Goal: Task Accomplishment & Management: Manage account settings

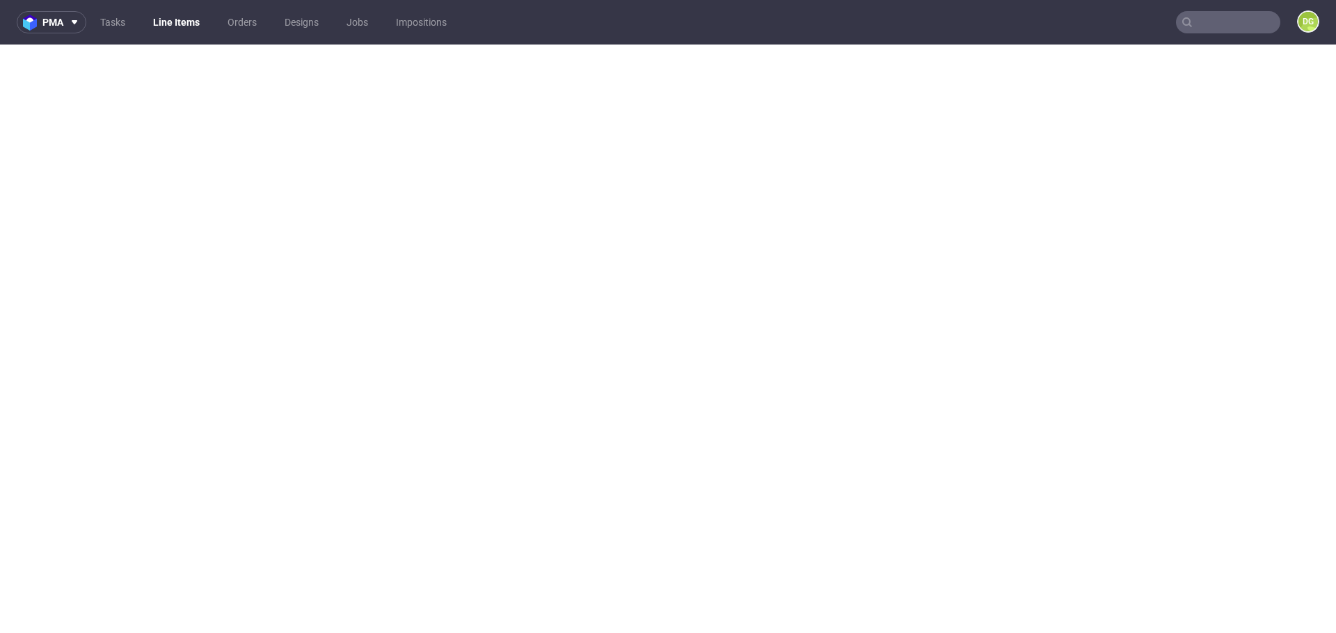
click at [184, 26] on link "Line Items" at bounding box center [176, 22] width 63 height 22
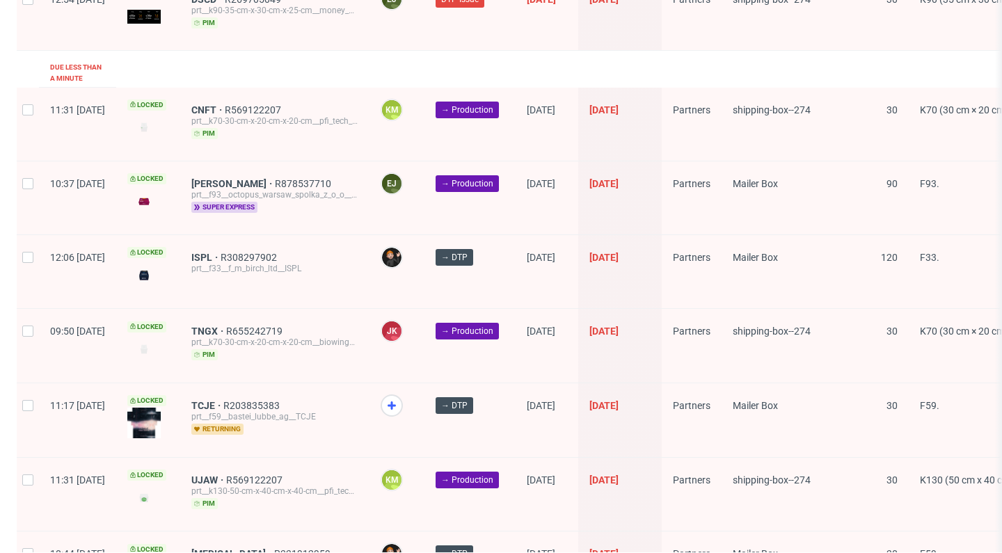
scroll to position [2065, 0]
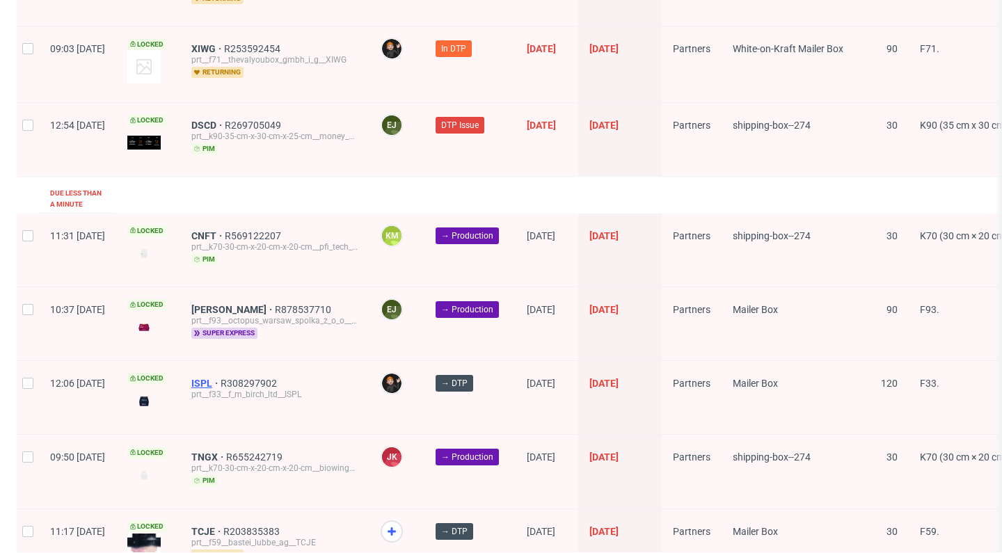
click at [221, 378] on span "ISPL" at bounding box center [205, 383] width 29 height 11
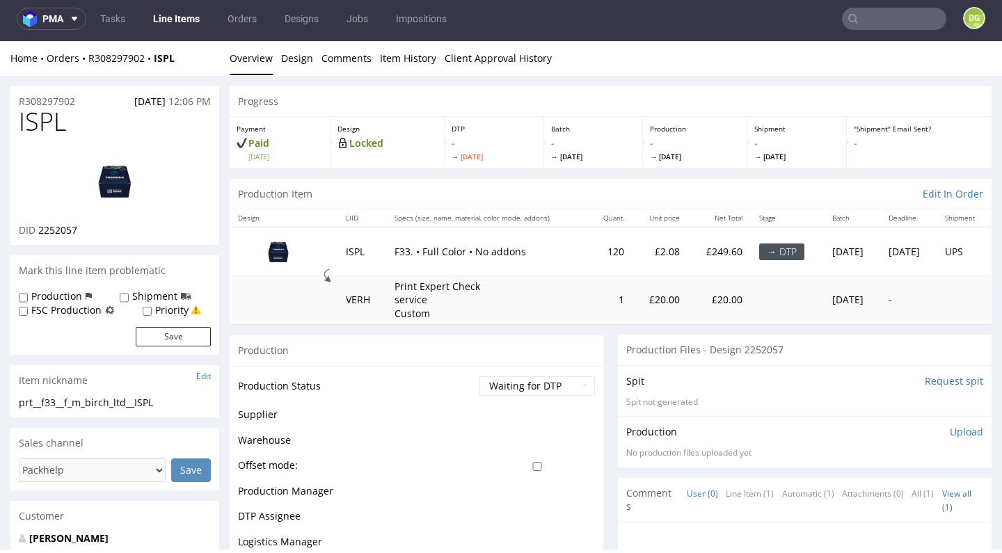
click at [707, 35] on nav "pma Tasks Line Items Orders Designs Jobs Impositions DG" at bounding box center [501, 19] width 1002 height 45
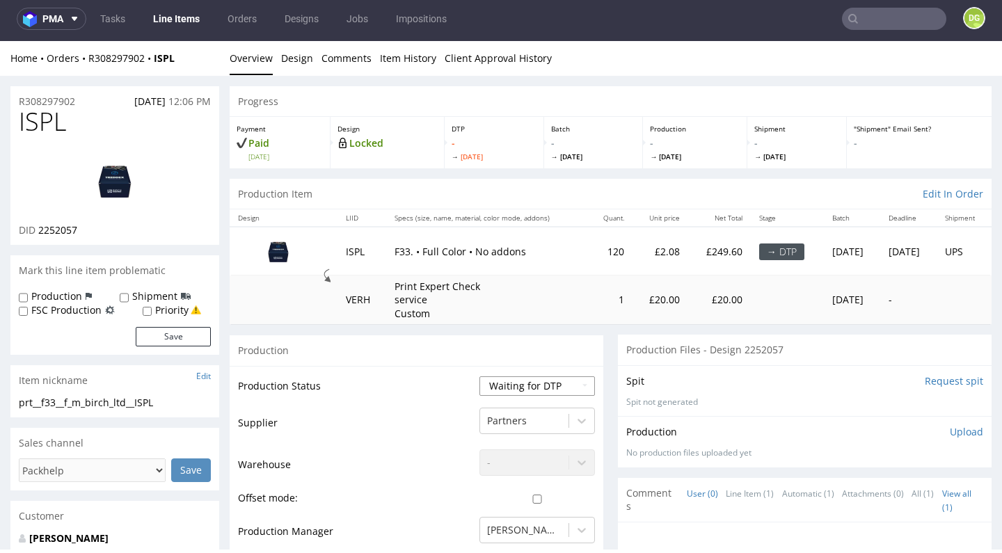
select select "dtp_in_process"
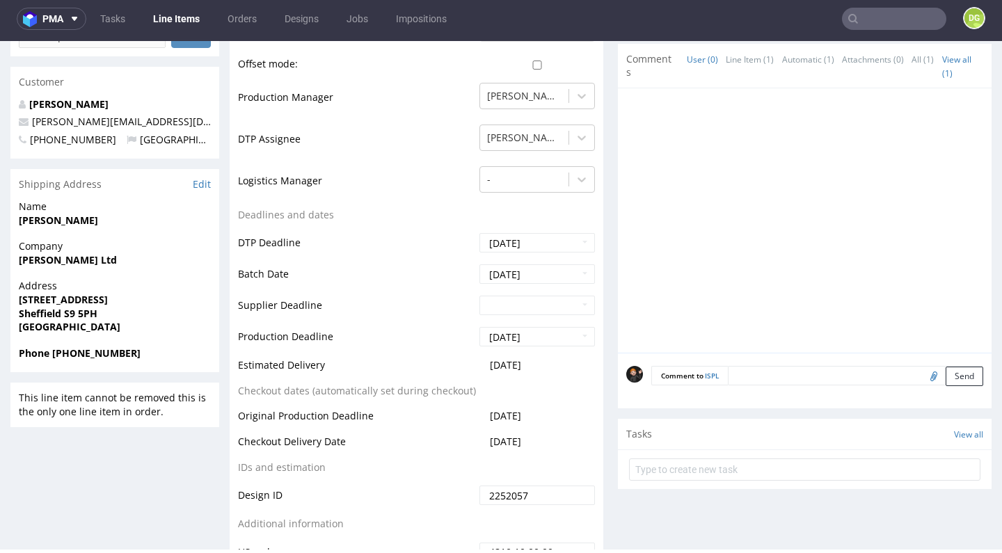
scroll to position [719, 0]
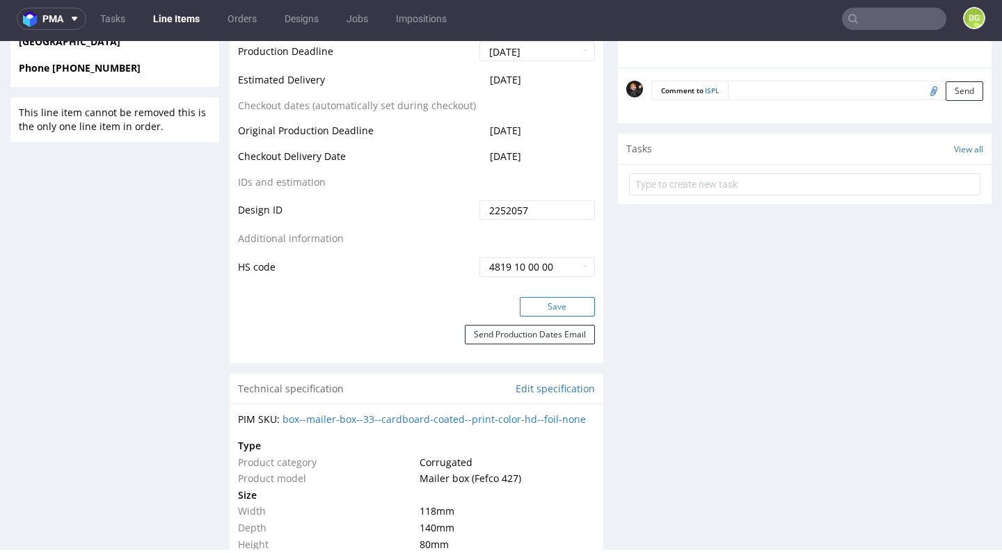
click at [547, 301] on button "Save" at bounding box center [557, 306] width 75 height 19
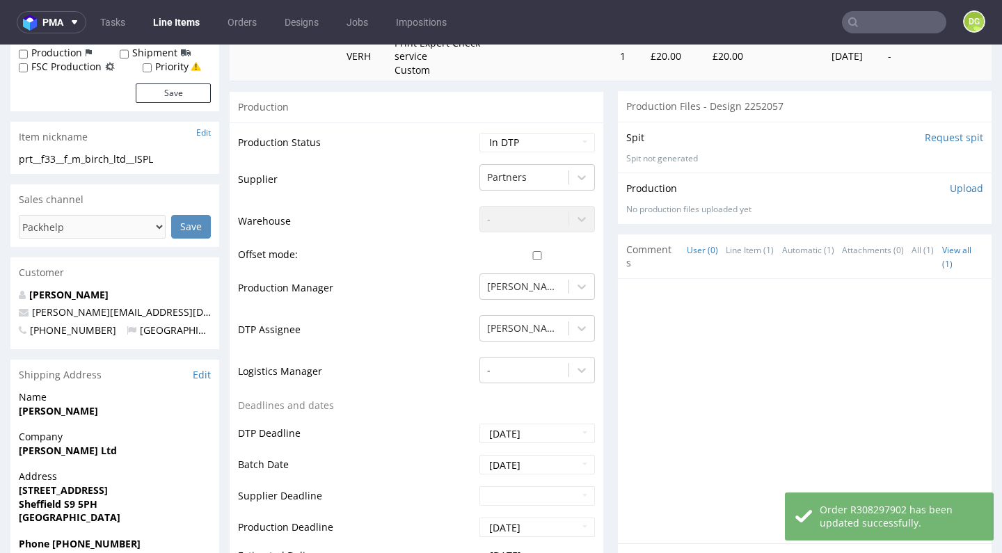
scroll to position [0, 0]
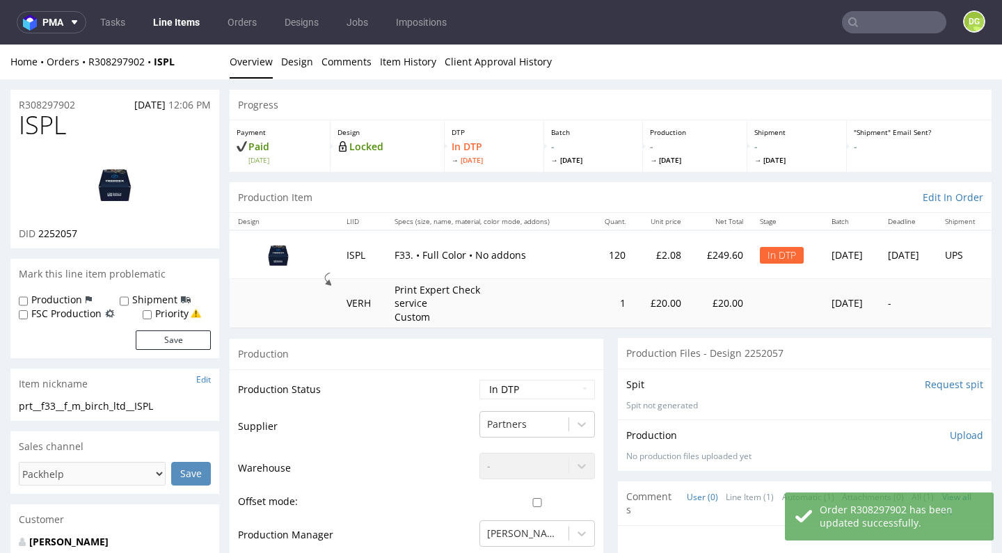
click at [113, 182] on img at bounding box center [114, 184] width 111 height 63
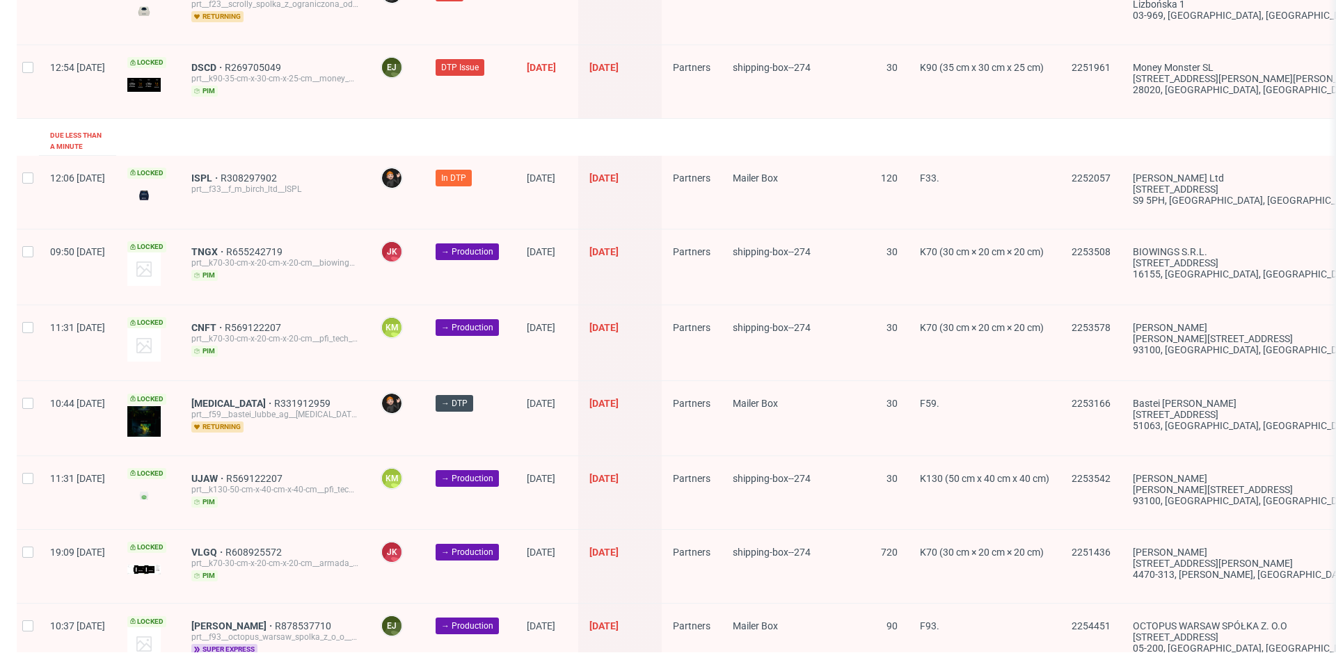
scroll to position [2003, 0]
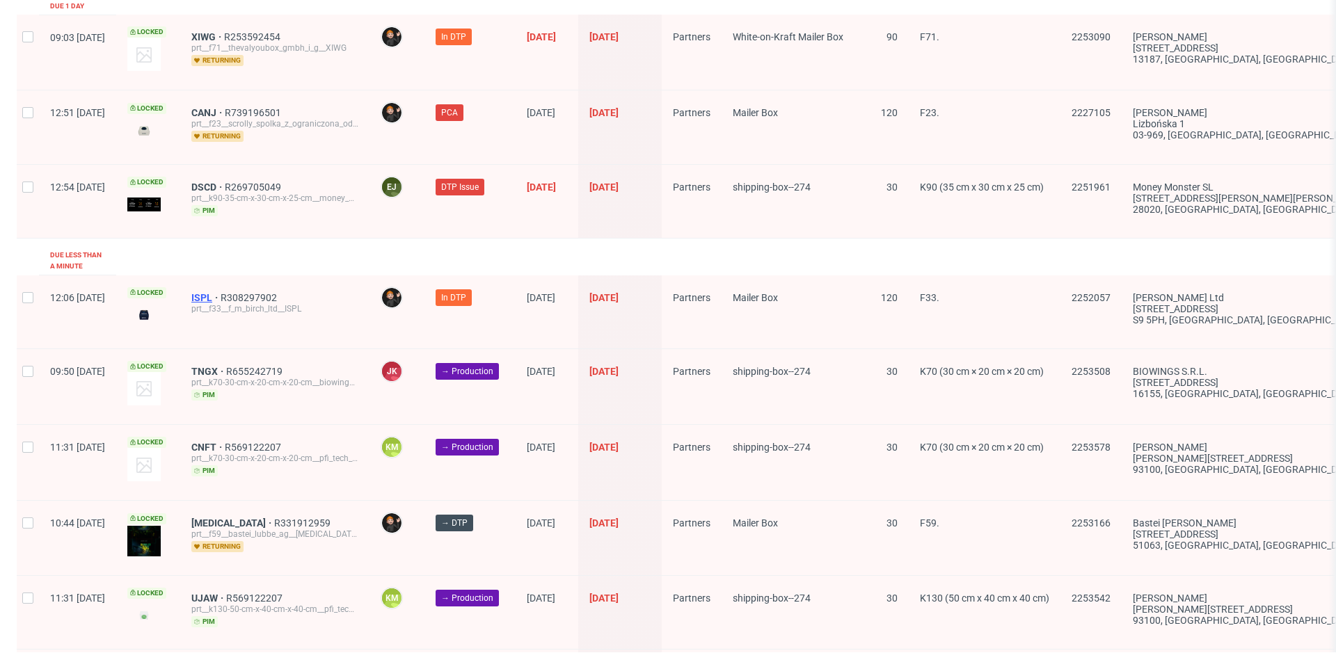
click at [221, 292] on span "ISPL" at bounding box center [205, 297] width 29 height 11
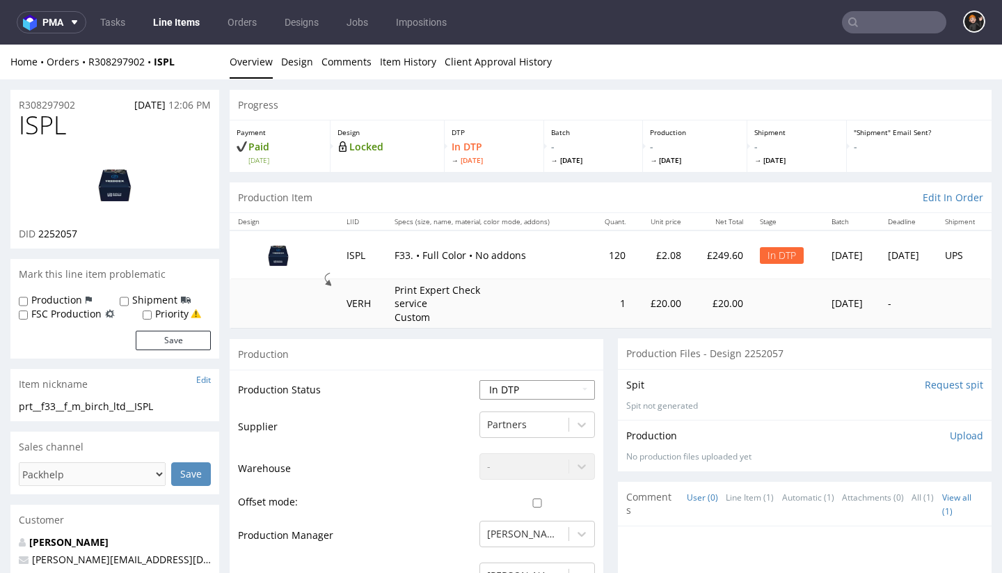
select select "dtp_ca_needed"
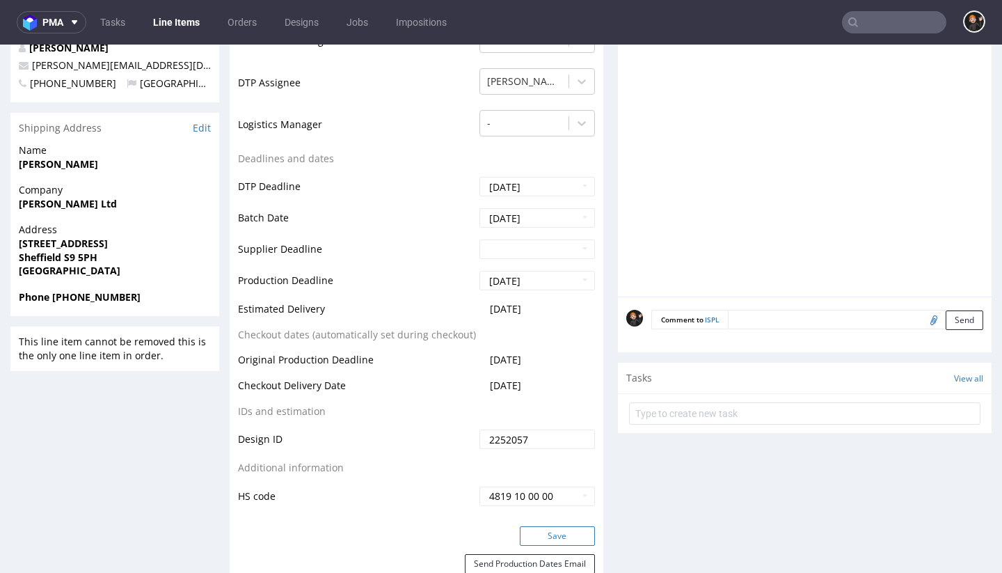
click at [565, 533] on button "Save" at bounding box center [557, 535] width 75 height 19
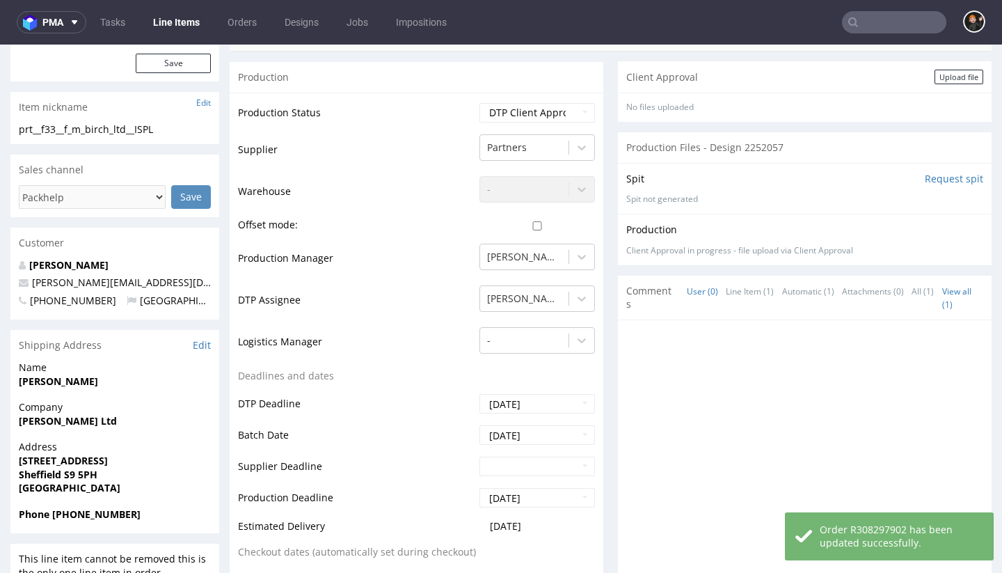
scroll to position [0, 0]
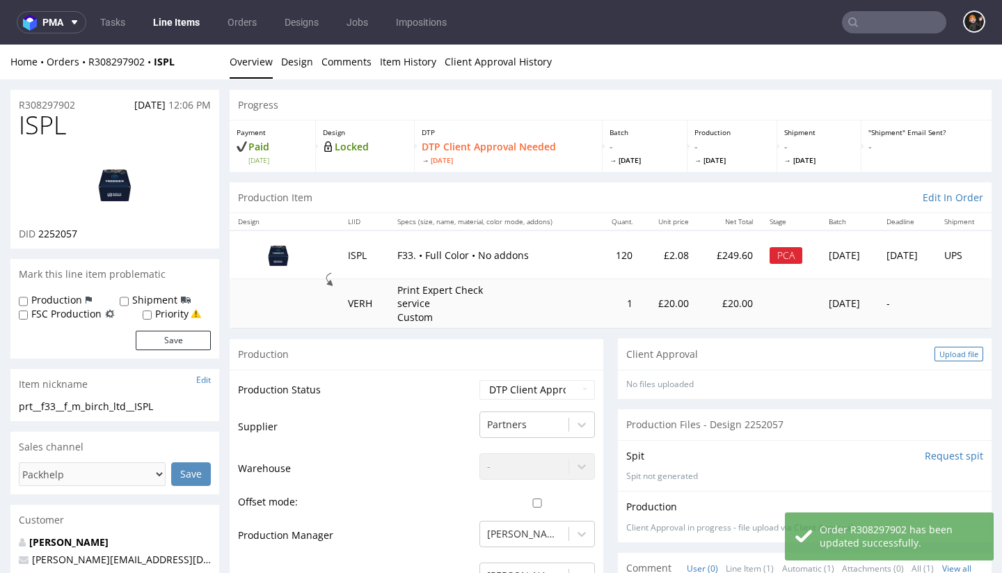
click at [937, 354] on div "Upload file" at bounding box center [958, 353] width 49 height 15
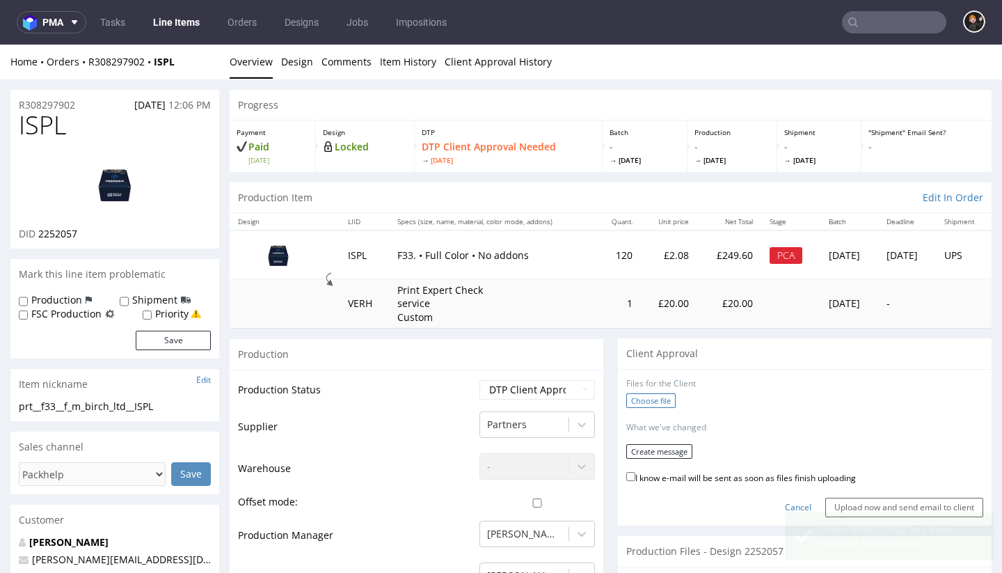
click at [653, 400] on label "Choose file" at bounding box center [650, 400] width 49 height 15
click at [0, 45] on input "Choose file" at bounding box center [0, 45] width 0 height 0
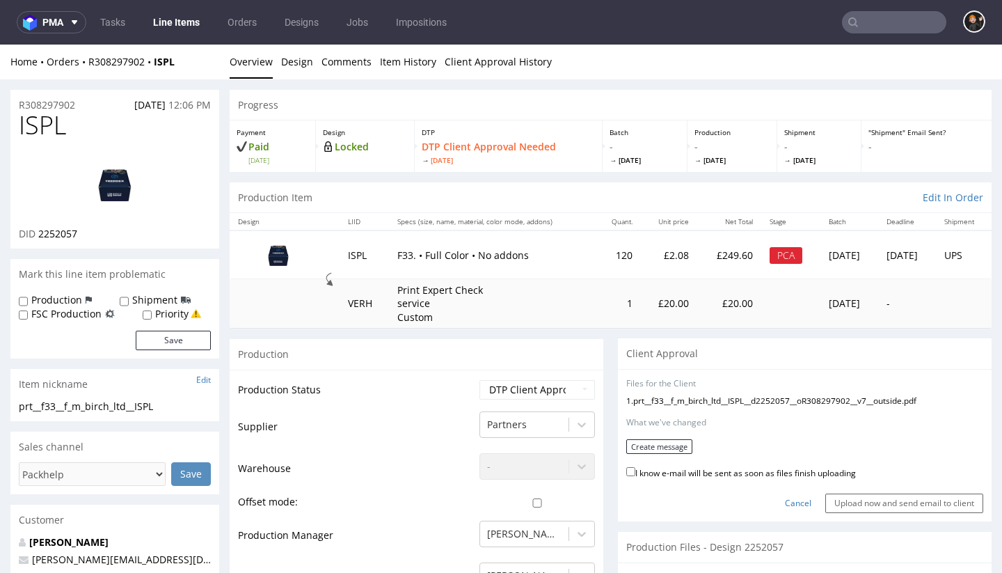
click at [701, 467] on label "I know e-mail will be sent as soon as files finish uploading" at bounding box center [741, 471] width 230 height 15
click at [635, 467] on input "I know e-mail will be sent as soon as files finish uploading" at bounding box center [630, 471] width 9 height 9
checkbox input "true"
click at [638, 443] on button "Create message" at bounding box center [659, 446] width 66 height 15
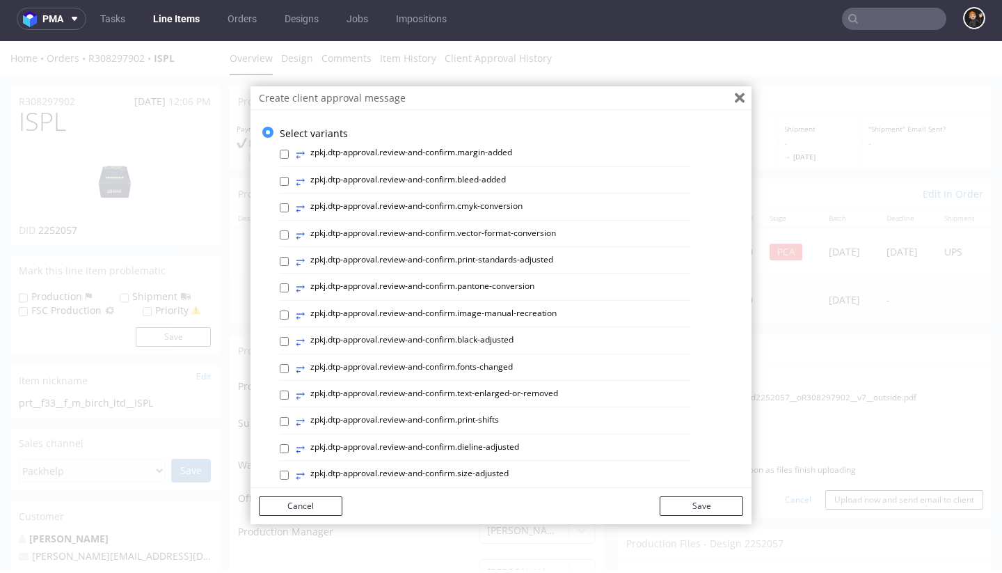
click at [739, 99] on button "Close" at bounding box center [740, 98] width 24 height 24
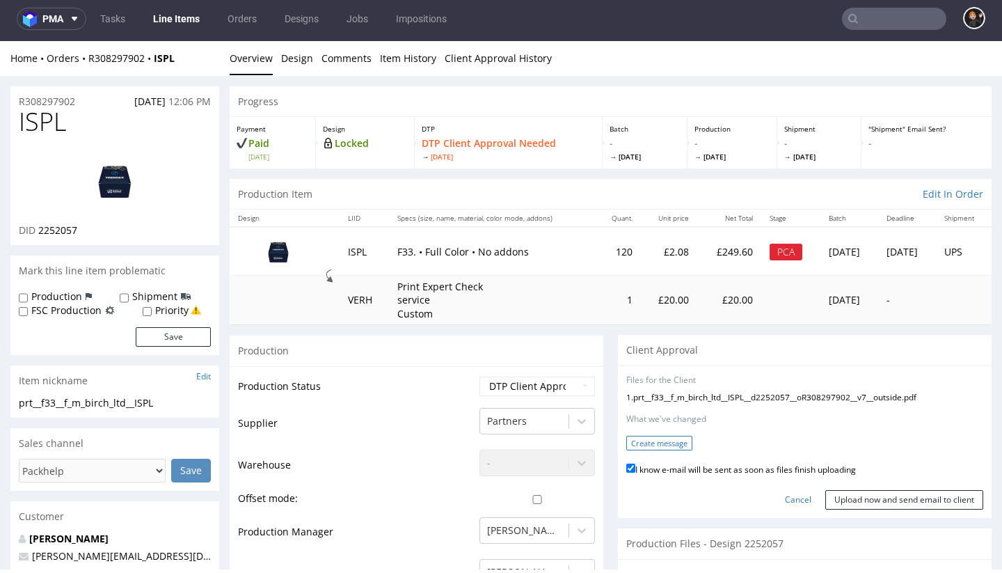
click at [667, 444] on button "Create message" at bounding box center [659, 442] width 66 height 15
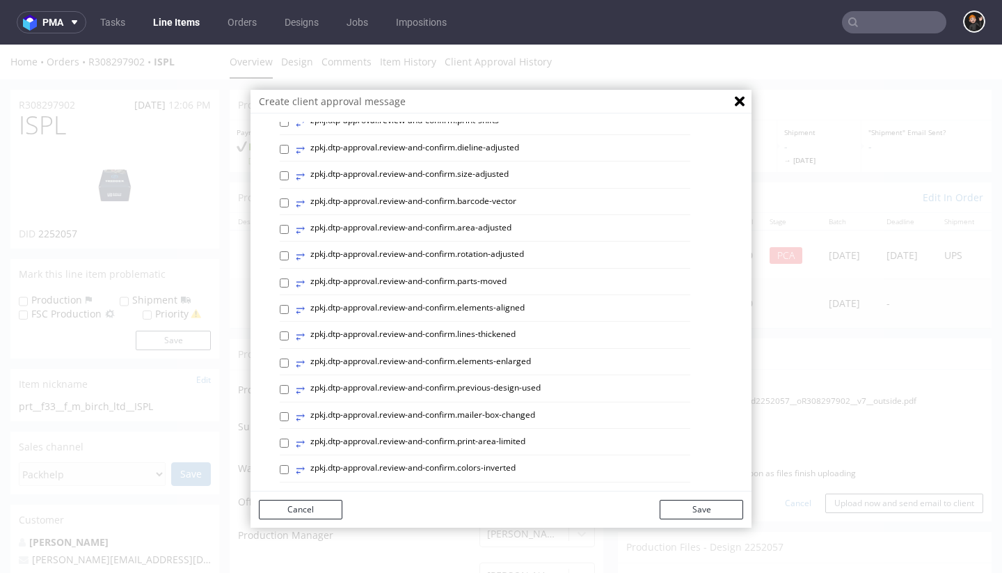
scroll to position [38, 0]
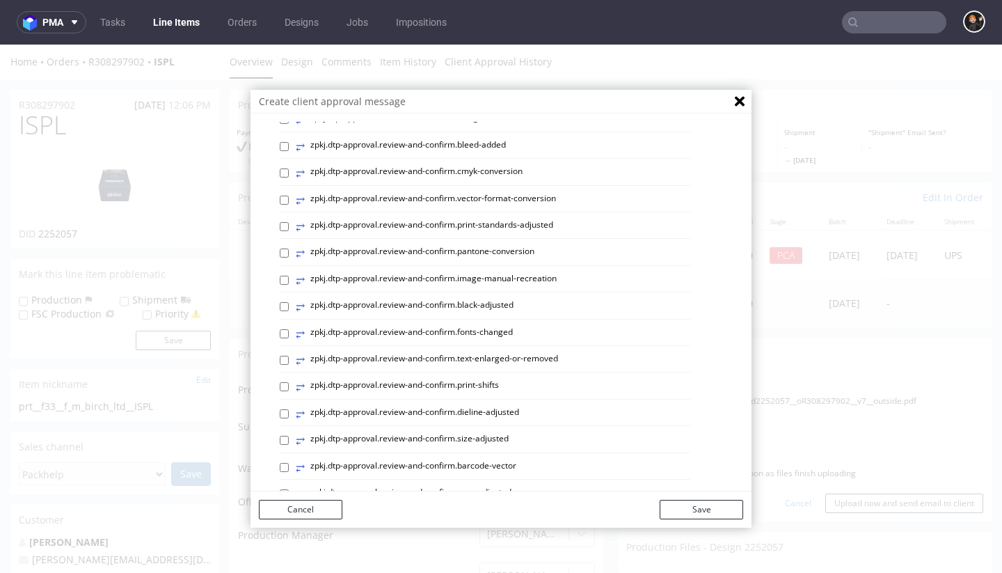
click at [525, 225] on label "⥂ zpkj.dtp-approval.review-and-confirm.print-standards-adjusted" at bounding box center [424, 226] width 257 height 15
click at [289, 225] on input "⥂ zpkj.dtp-approval.review-and-confirm.print-standards-adjusted" at bounding box center [284, 226] width 9 height 9
checkbox input "true"
click at [714, 505] on button "Save" at bounding box center [700, 508] width 83 height 19
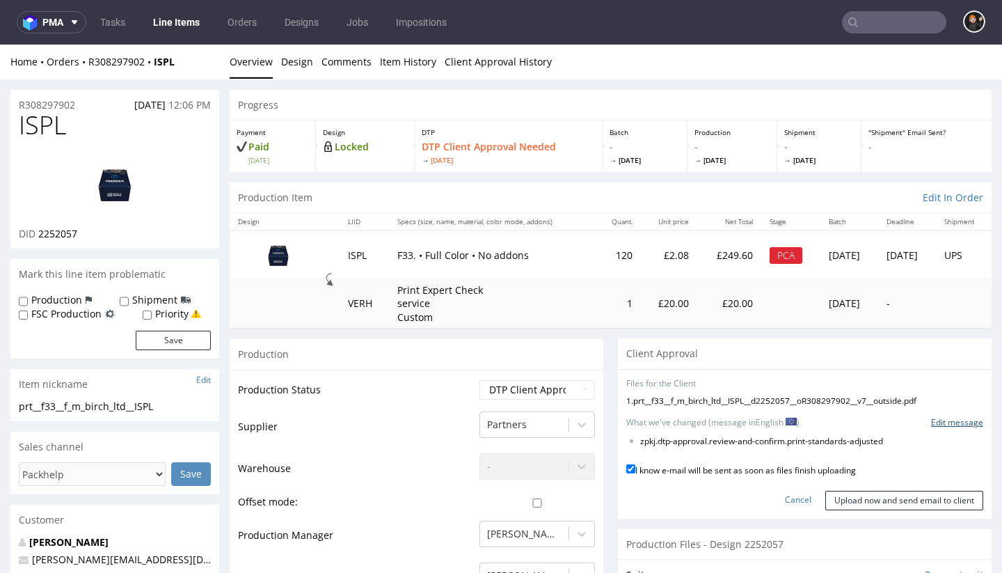
click at [942, 417] on link "Edit message" at bounding box center [957, 423] width 52 height 12
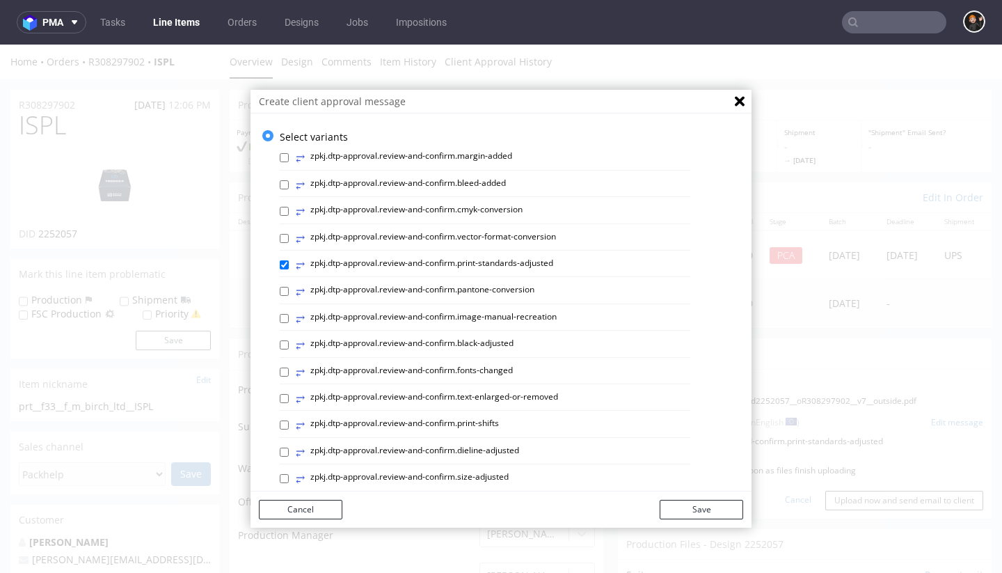
click at [467, 179] on label "⥂ zpkj.dtp-approval.review-and-confirm.bleed-added" at bounding box center [401, 184] width 210 height 15
click at [289, 180] on input "⥂ zpkj.dtp-approval.review-and-confirm.bleed-added" at bounding box center [284, 184] width 9 height 9
checkbox input "true"
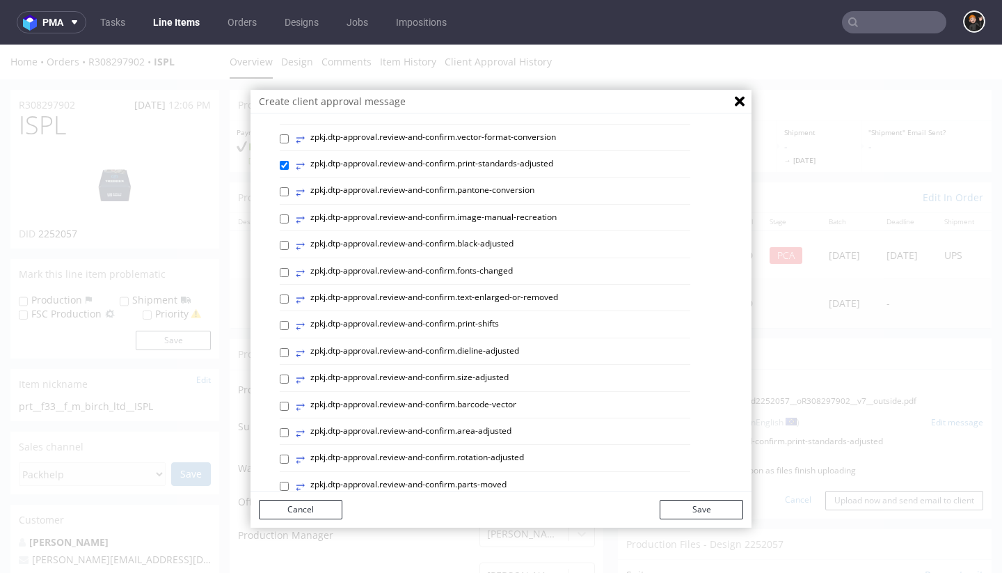
click at [463, 319] on label "⥂ zpkj.dtp-approval.review-and-confirm.print-shifts" at bounding box center [397, 325] width 203 height 15
click at [289, 321] on input "⥂ zpkj.dtp-approval.review-and-confirm.print-shifts" at bounding box center [284, 325] width 9 height 9
checkbox input "true"
click at [688, 516] on button "Save" at bounding box center [700, 508] width 83 height 19
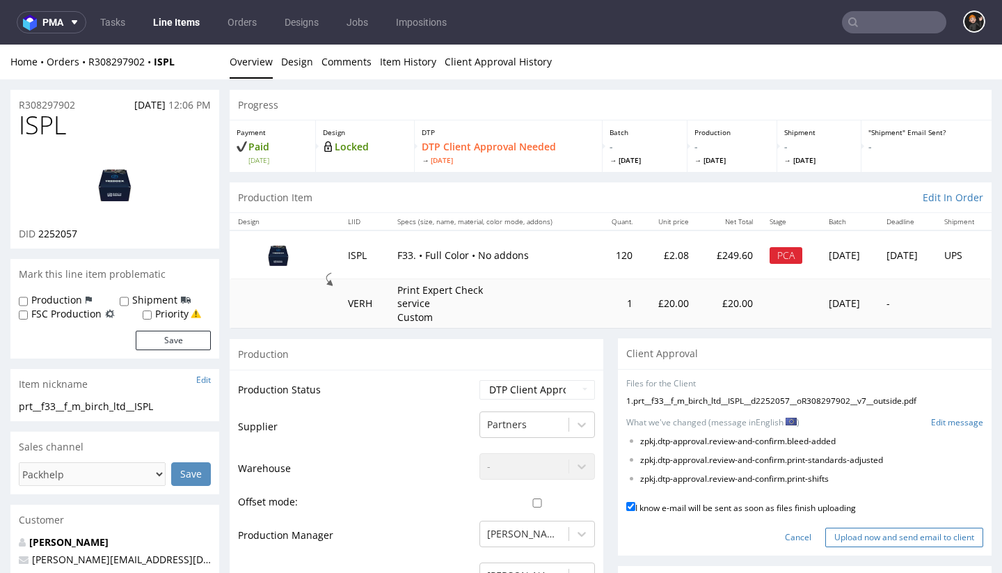
click at [870, 531] on input "Upload now and send email to client" at bounding box center [904, 536] width 158 height 19
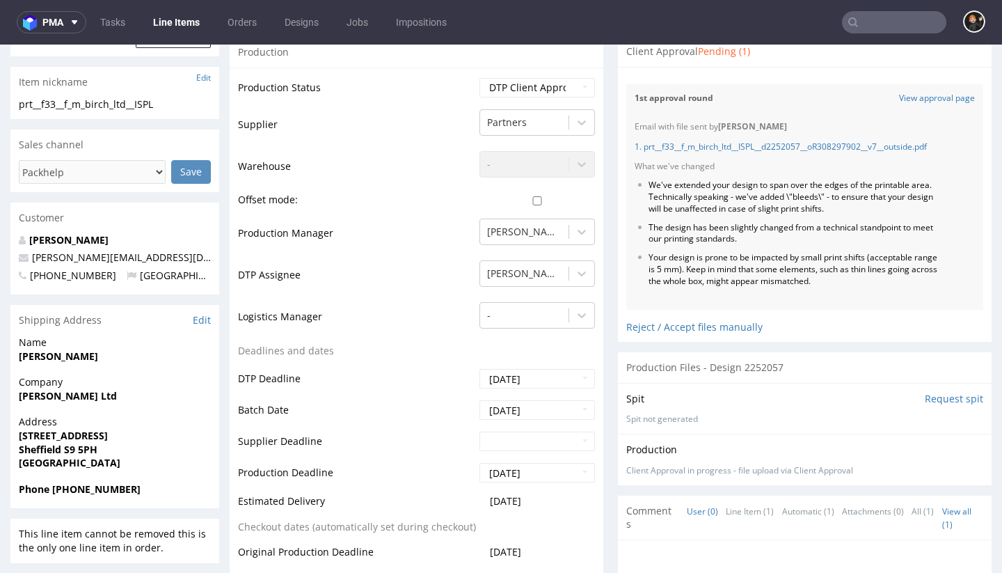
scroll to position [0, 0]
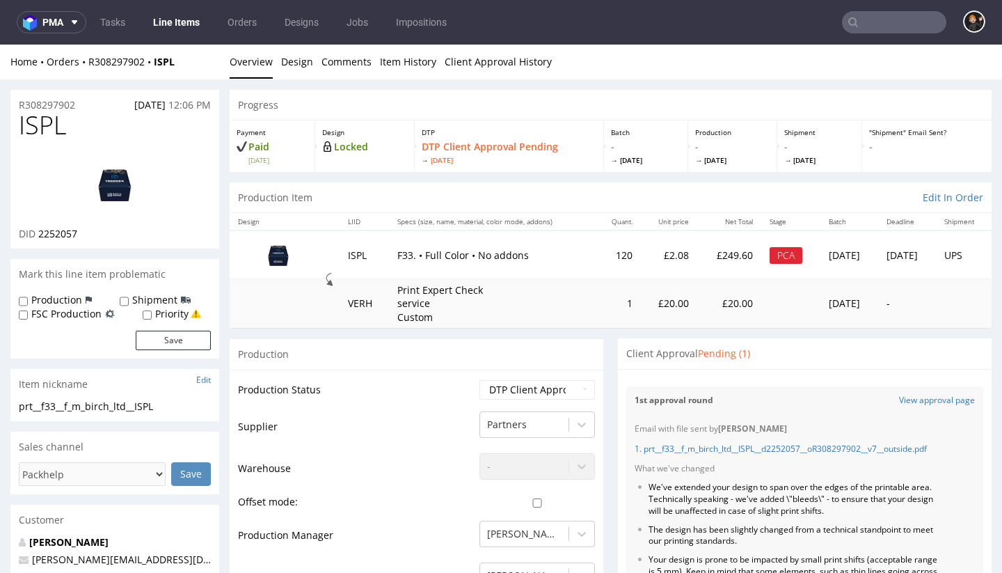
click at [156, 22] on link "Line Items" at bounding box center [176, 22] width 63 height 22
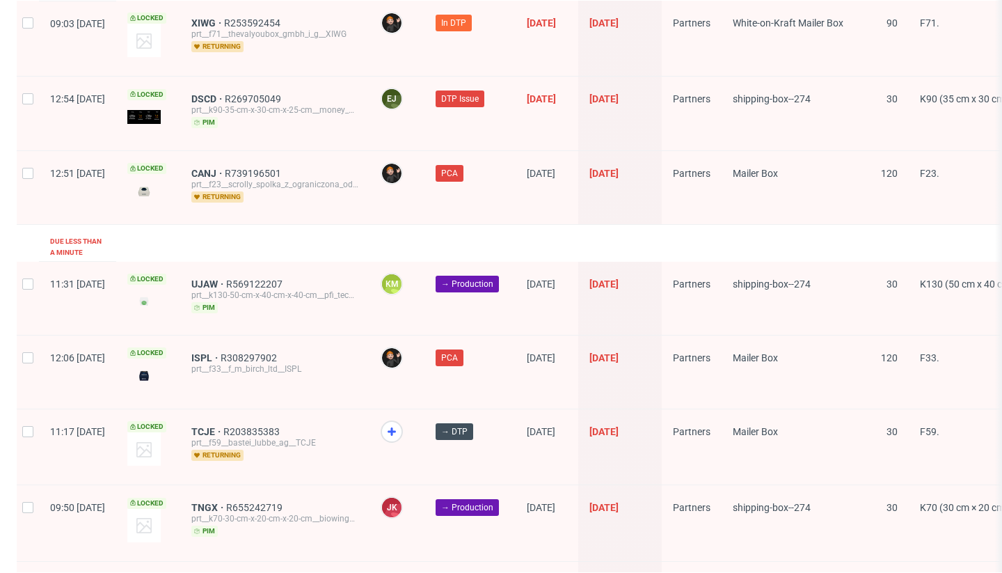
scroll to position [2045, 0]
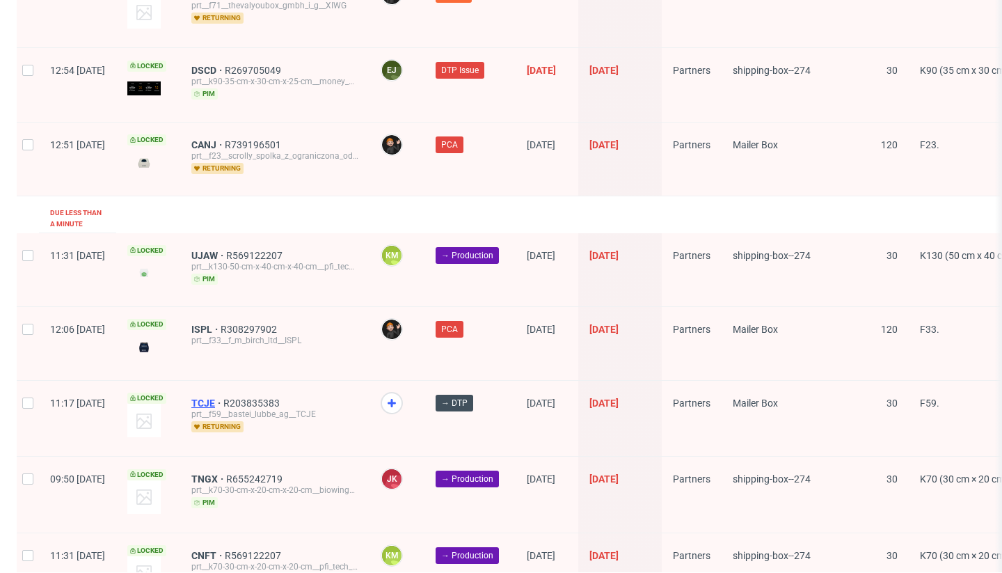
click at [223, 397] on span "TCJE" at bounding box center [207, 402] width 32 height 11
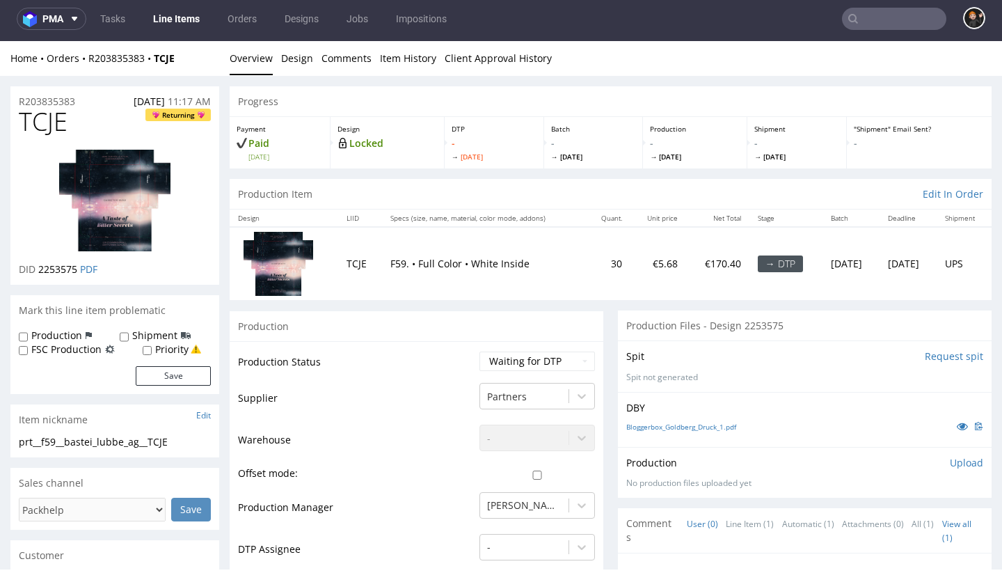
select select "dtp_in_process"
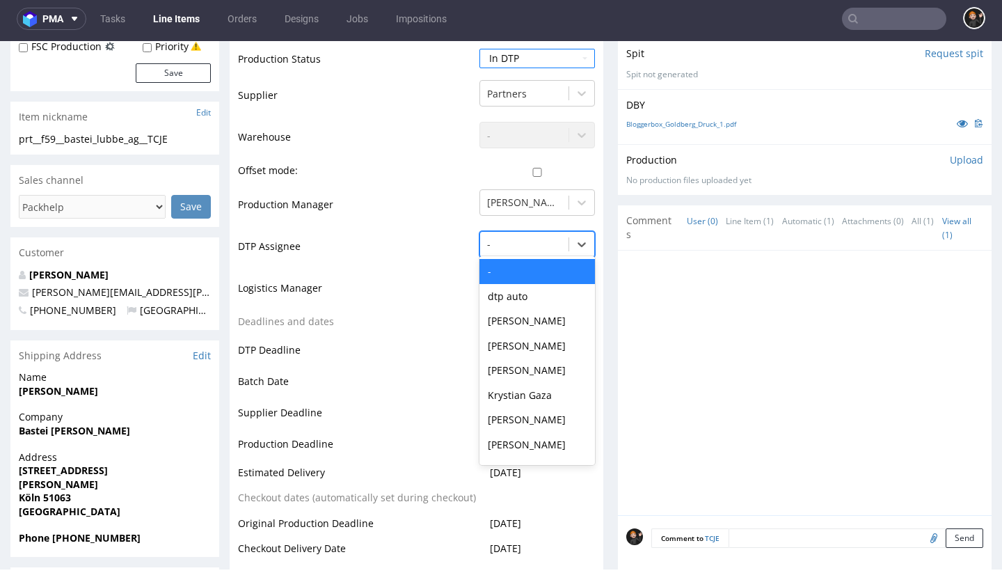
click at [497, 253] on div at bounding box center [524, 244] width 74 height 17
click at [549, 419] on div "[PERSON_NAME]" at bounding box center [536, 419] width 115 height 25
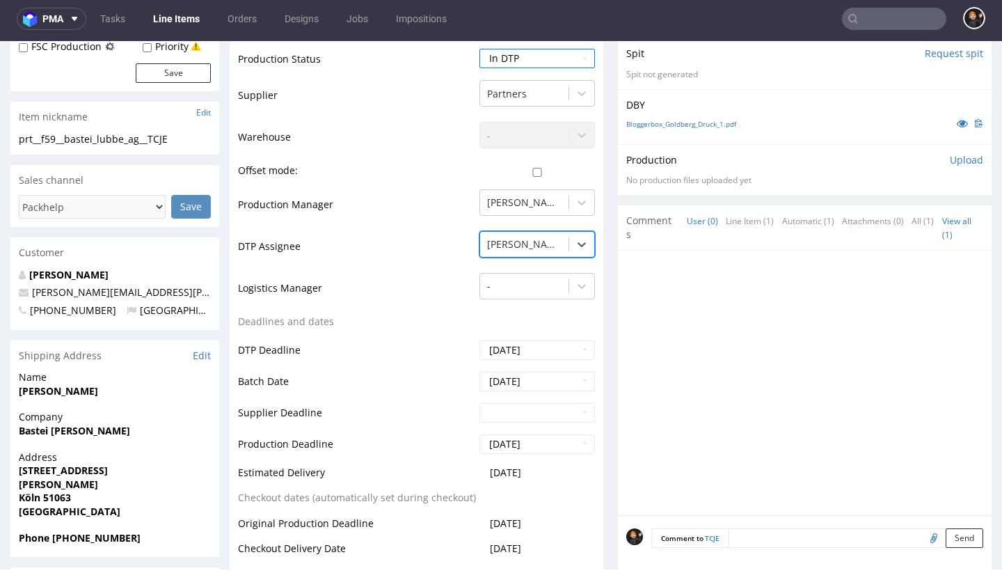
scroll to position [785, 0]
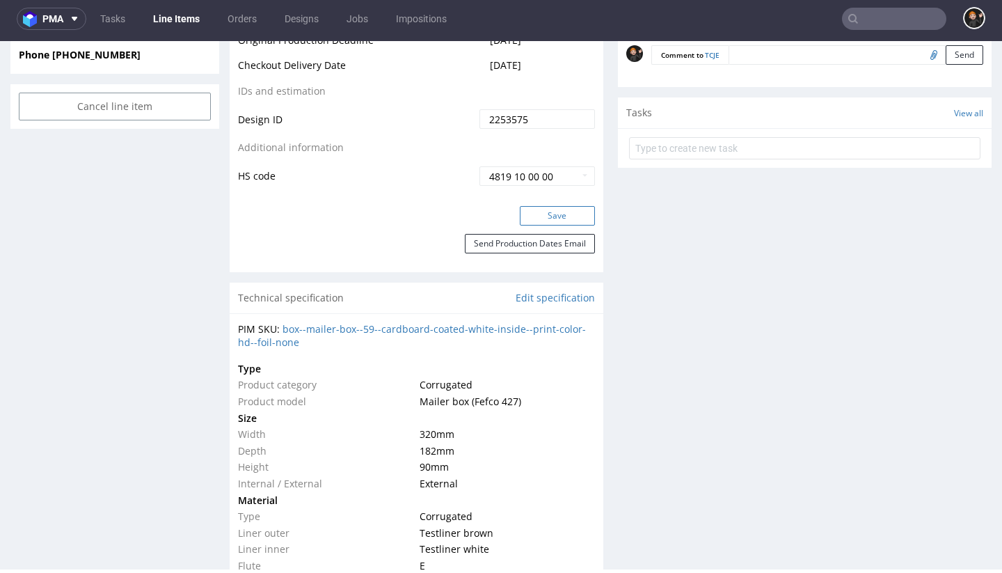
click at [553, 216] on button "Save" at bounding box center [557, 215] width 75 height 19
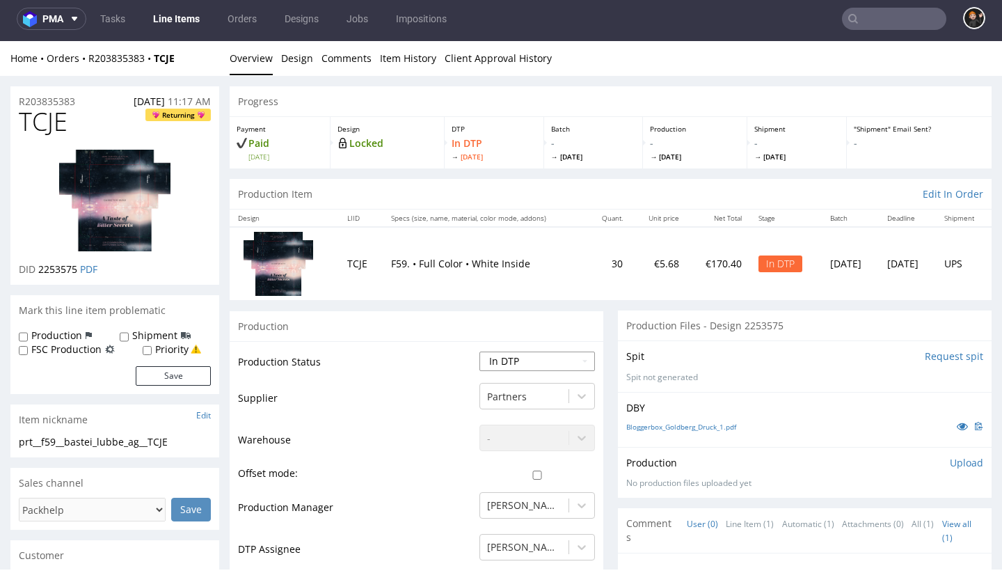
scroll to position [0, 0]
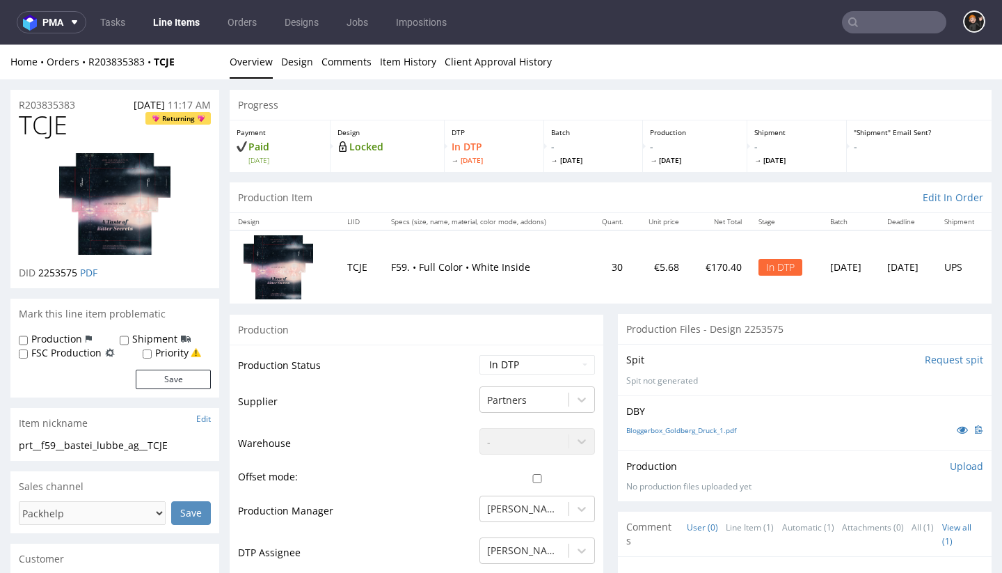
click at [38, 118] on span "TCJE" at bounding box center [43, 125] width 49 height 28
copy span "TCJE"
click at [79, 269] on p "DID 2253575 PDF" at bounding box center [58, 273] width 79 height 14
click at [83, 270] on link "PDF" at bounding box center [88, 272] width 17 height 13
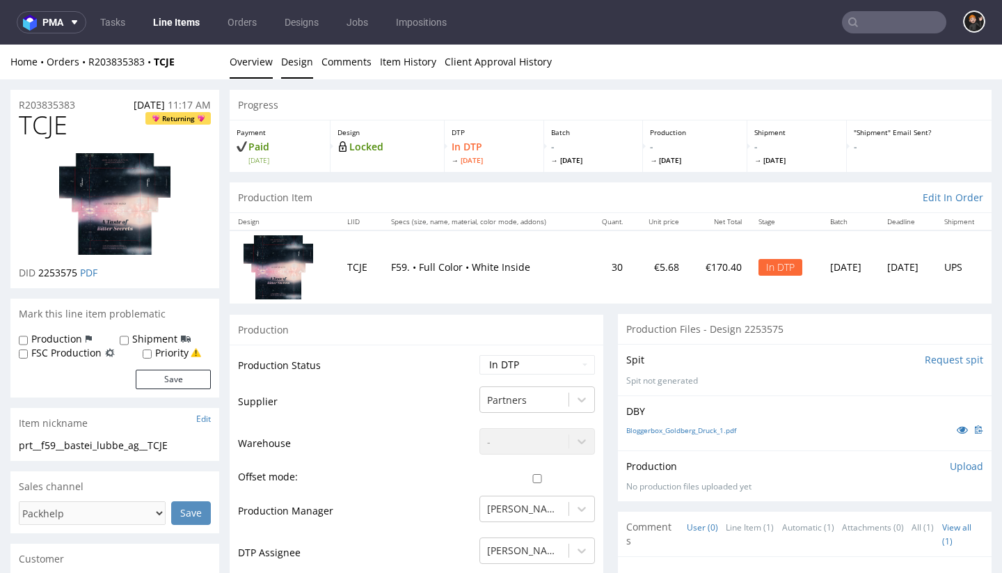
click at [305, 61] on link "Design" at bounding box center [297, 62] width 32 height 34
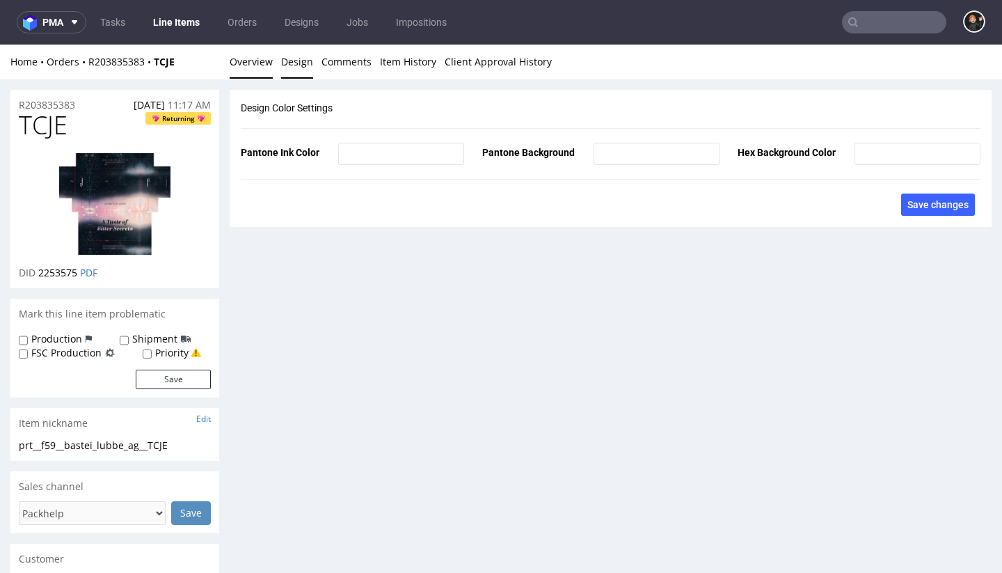
click at [254, 67] on link "Overview" at bounding box center [251, 62] width 43 height 34
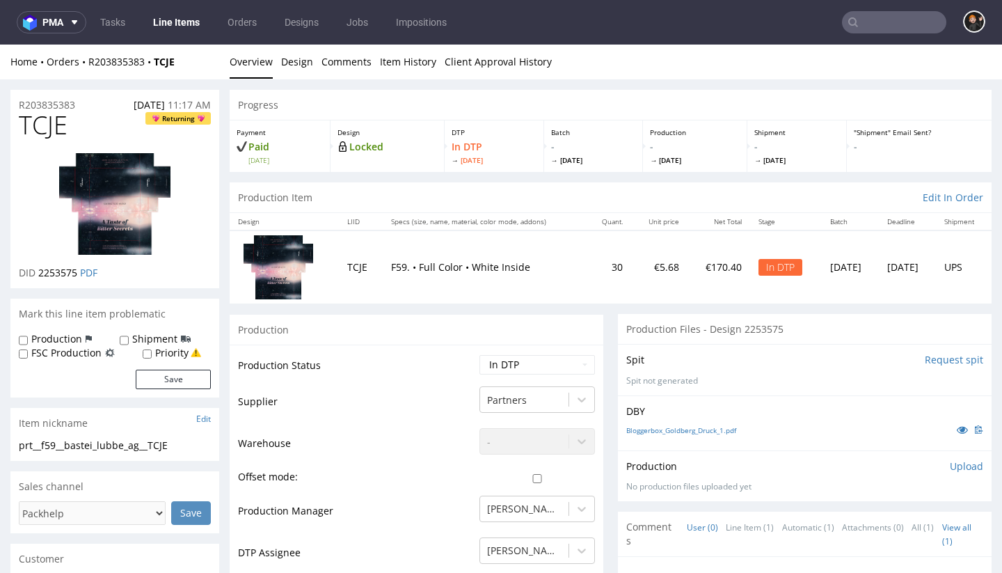
click at [363, 317] on div "Production" at bounding box center [417, 329] width 374 height 31
click at [550, 376] on td "Waiting for Artwork Waiting for Diecut Waiting for Mockup Waiting for DTP Waiti…" at bounding box center [535, 368] width 119 height 31
select select "dtp_ca_needed"
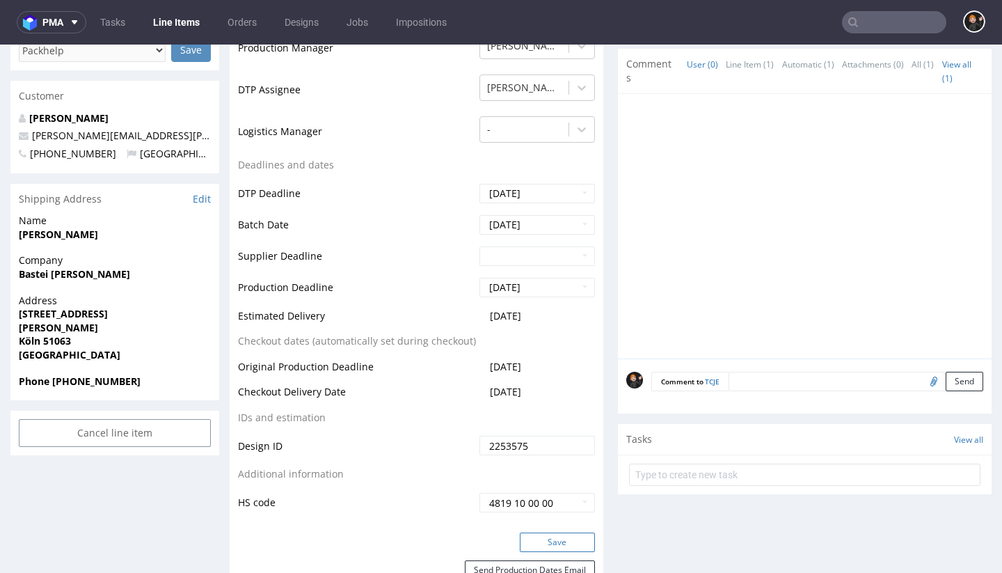
click at [570, 534] on button "Save" at bounding box center [557, 541] width 75 height 19
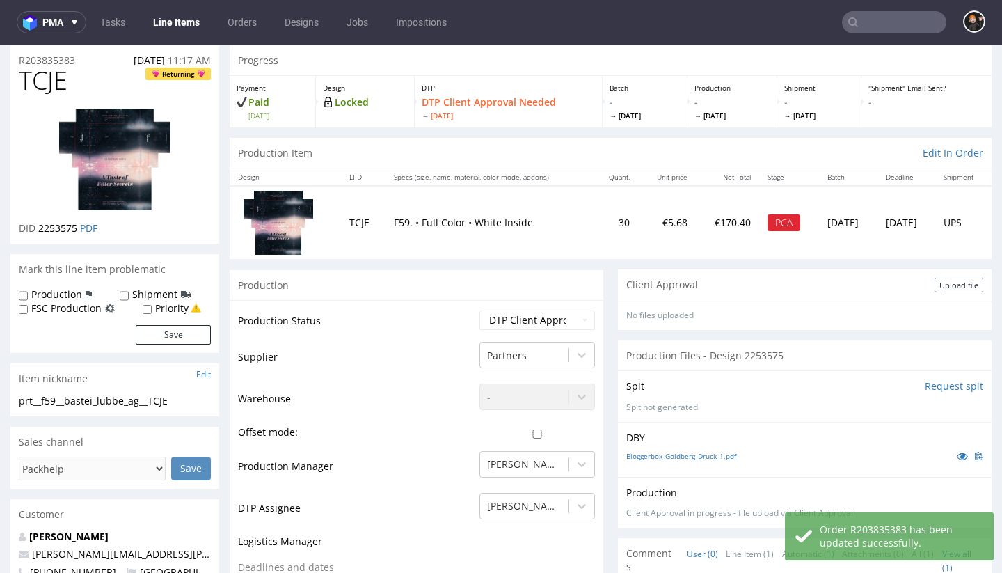
scroll to position [1, 0]
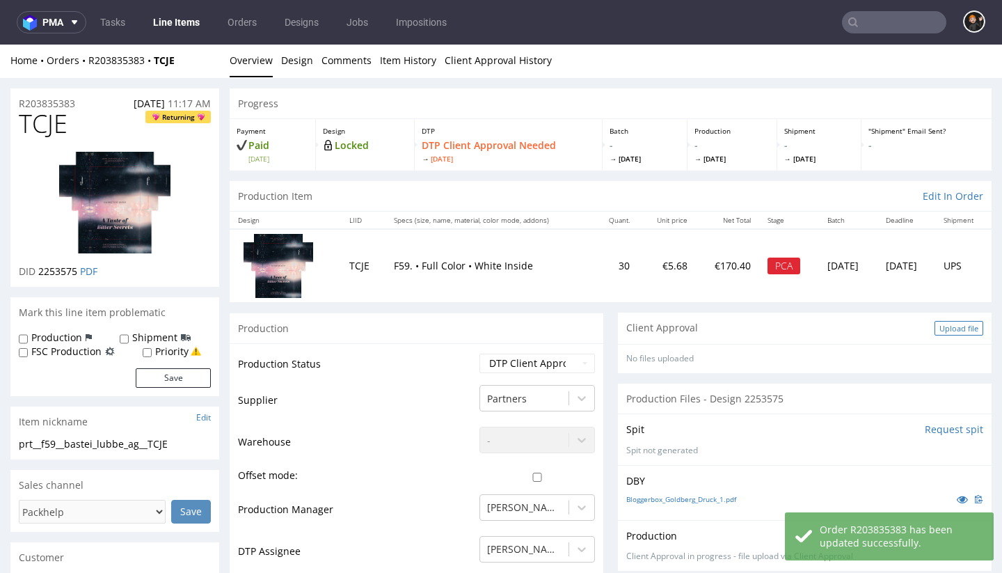
click at [943, 323] on div "Upload file" at bounding box center [958, 328] width 49 height 15
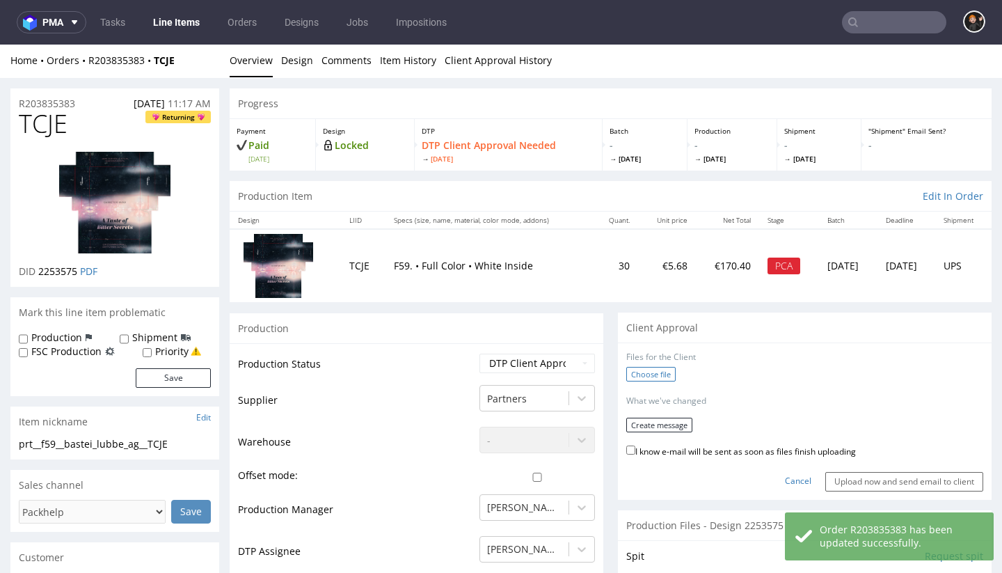
click at [640, 371] on label "Choose file" at bounding box center [650, 374] width 49 height 15
click at [0, 45] on input "Choose file" at bounding box center [0, 45] width 0 height 0
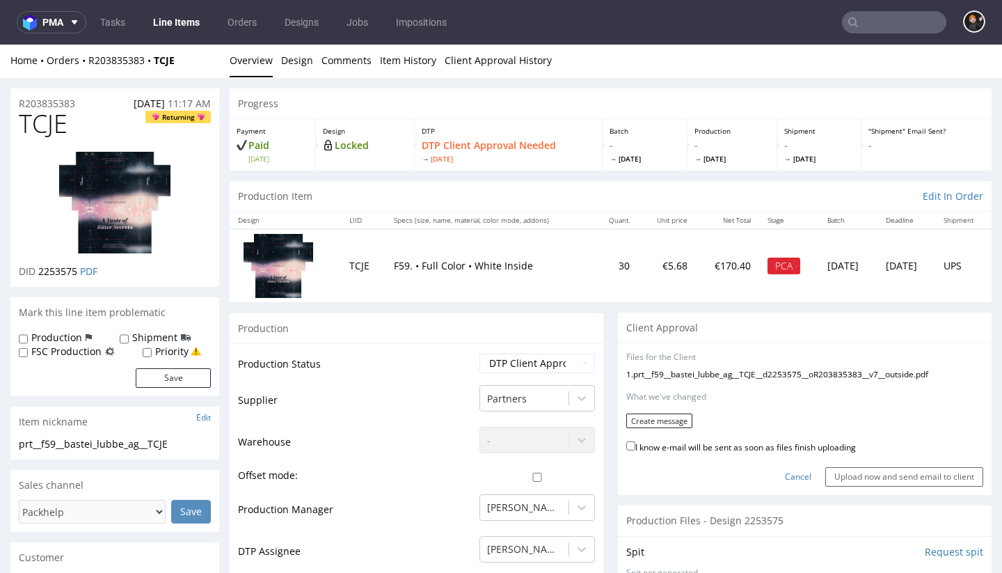
click at [669, 441] on label "I know e-mail will be sent as soon as files finish uploading" at bounding box center [741, 445] width 230 height 15
click at [635, 441] on input "I know e-mail will be sent as soon as files finish uploading" at bounding box center [630, 445] width 9 height 9
checkbox input "true"
click at [657, 419] on button "Create message" at bounding box center [659, 420] width 66 height 15
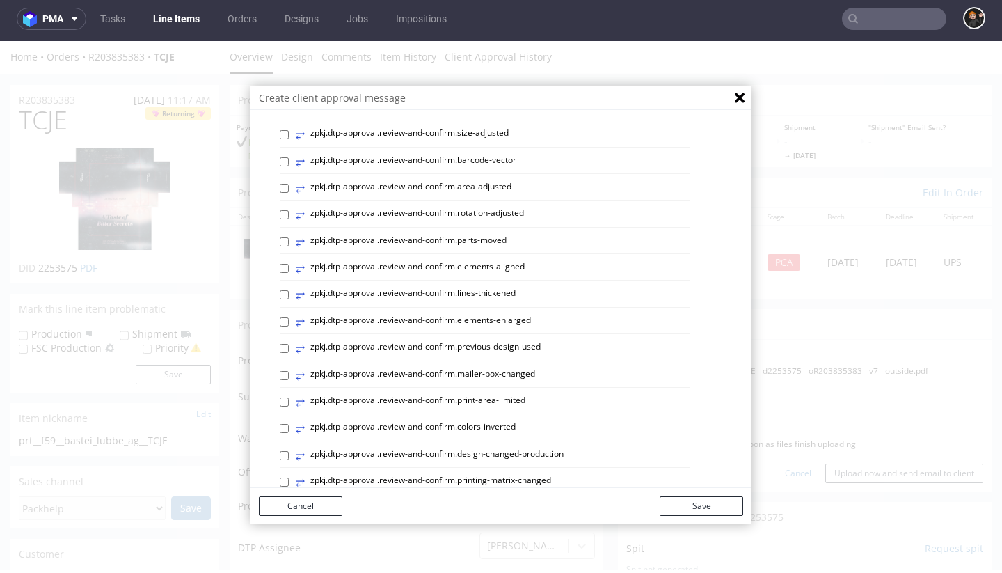
scroll to position [0, 0]
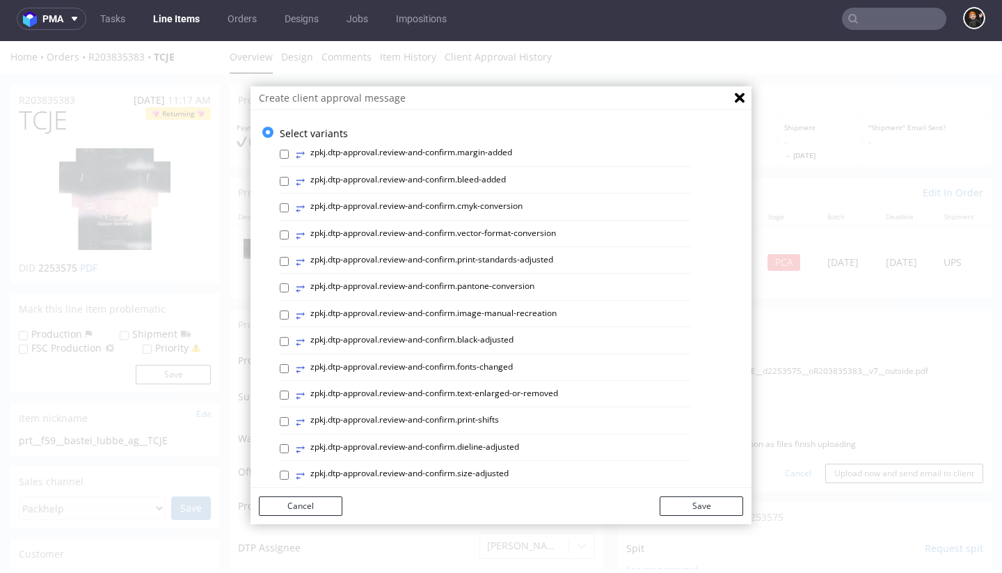
click at [533, 256] on label "⥂ zpkj.dtp-approval.review-and-confirm.print-standards-adjusted" at bounding box center [424, 261] width 257 height 15
click at [289, 257] on input "⥂ zpkj.dtp-approval.review-and-confirm.print-standards-adjusted" at bounding box center [284, 261] width 9 height 9
click at [514, 259] on label "⥂ zpkj.dtp-approval.review-and-confirm.print-standards-adjusted" at bounding box center [424, 261] width 257 height 15
click at [289, 259] on input "⥂ zpkj.dtp-approval.review-and-confirm.print-standards-adjusted" at bounding box center [284, 261] width 9 height 9
click at [508, 260] on label "⥂ zpkj.dtp-approval.review-and-confirm.print-standards-adjusted" at bounding box center [424, 261] width 257 height 15
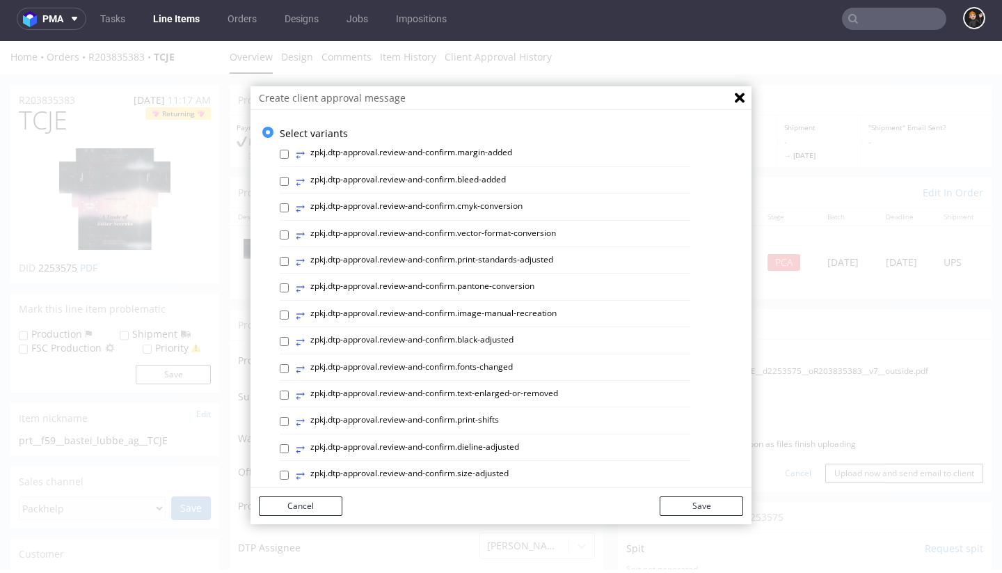
click at [289, 260] on input "⥂ zpkj.dtp-approval.review-and-confirm.print-standards-adjusted" at bounding box center [284, 261] width 9 height 9
checkbox input "true"
click at [492, 446] on label "⥂ zpkj.dtp-approval.review-and-confirm.dieline-adjusted" at bounding box center [407, 448] width 223 height 15
click at [289, 446] on input "⥂ zpkj.dtp-approval.review-and-confirm.dieline-adjusted" at bounding box center [284, 448] width 9 height 9
checkbox input "true"
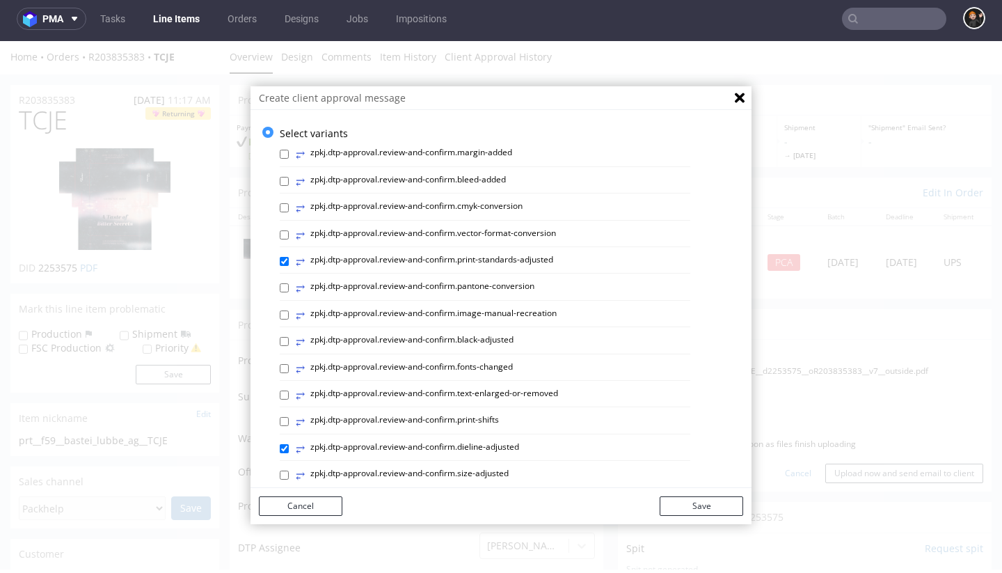
click at [717, 503] on button "Save" at bounding box center [700, 505] width 83 height 19
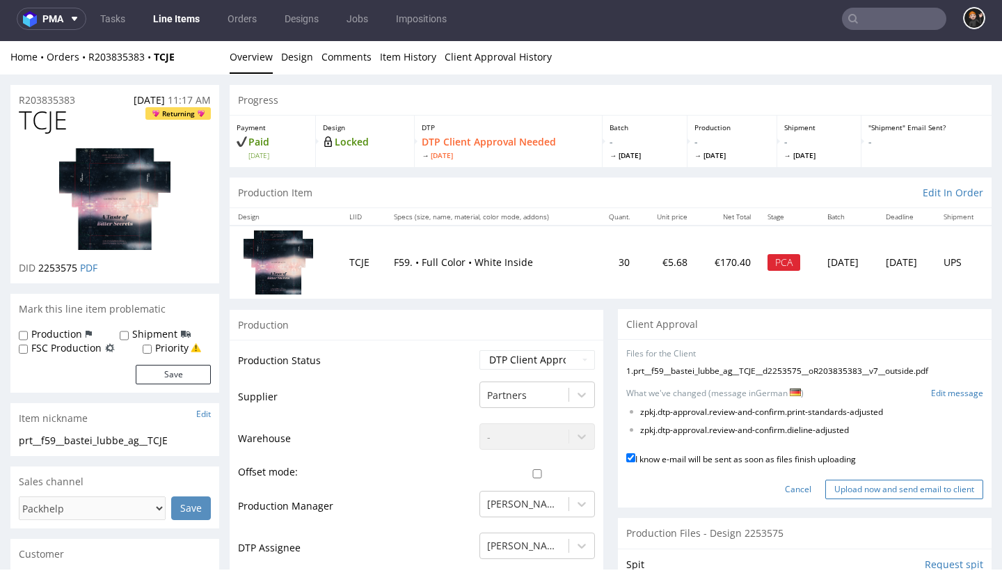
click at [834, 483] on input "Upload now and send email to client" at bounding box center [904, 488] width 158 height 19
click at [862, 481] on input "Upload now and send email to client" at bounding box center [904, 488] width 158 height 19
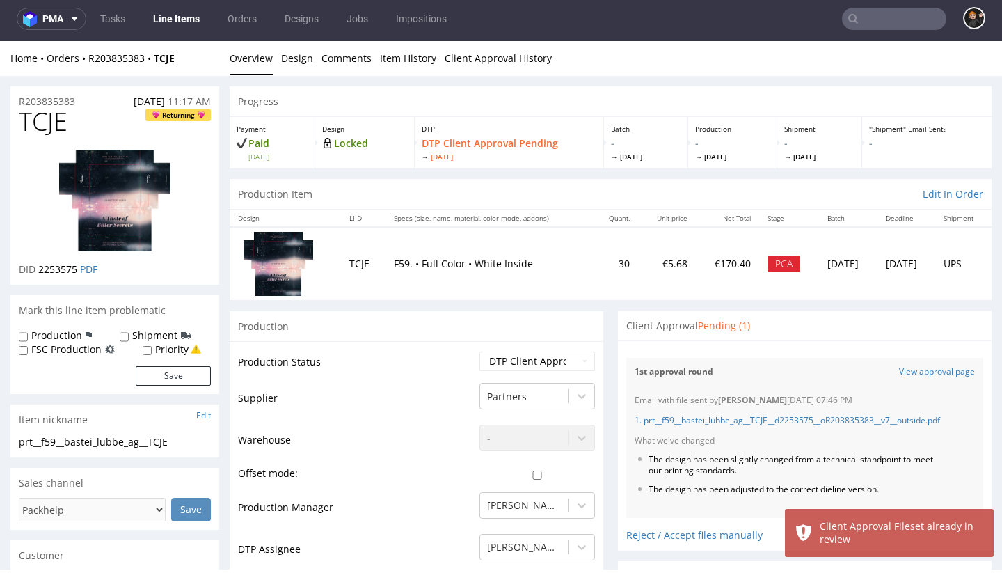
scroll to position [44, 0]
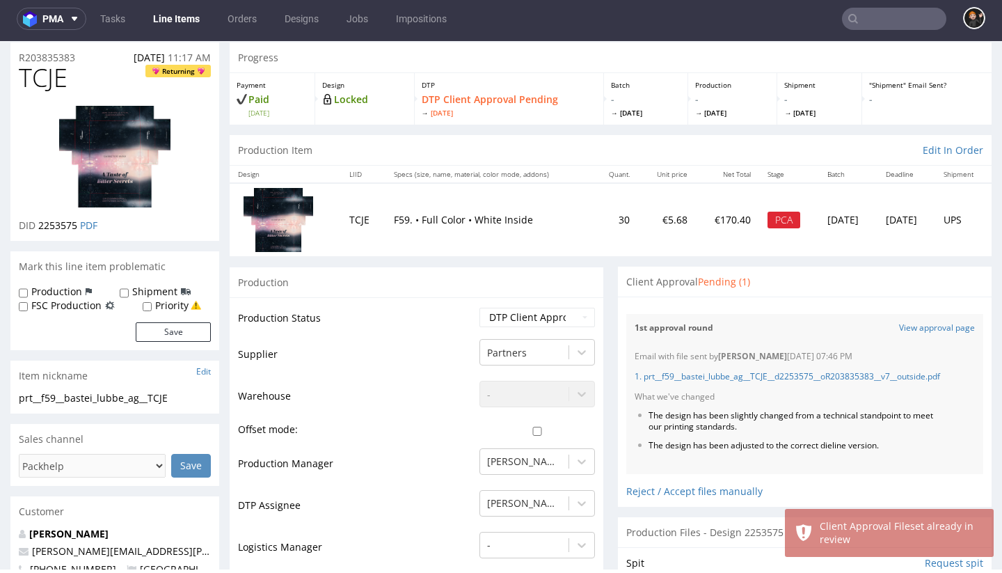
click at [187, 25] on link "Line Items" at bounding box center [176, 19] width 63 height 22
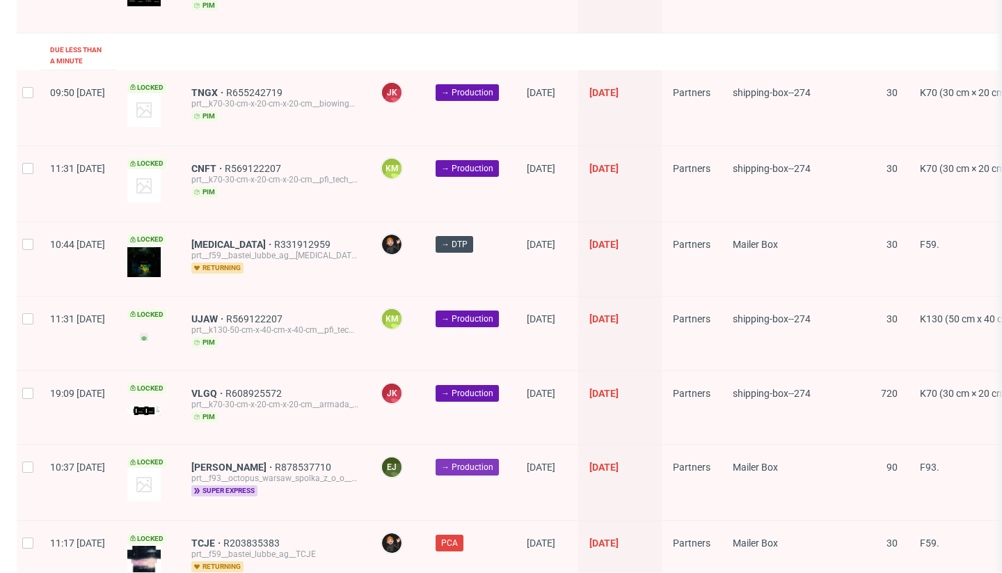
scroll to position [1932, 0]
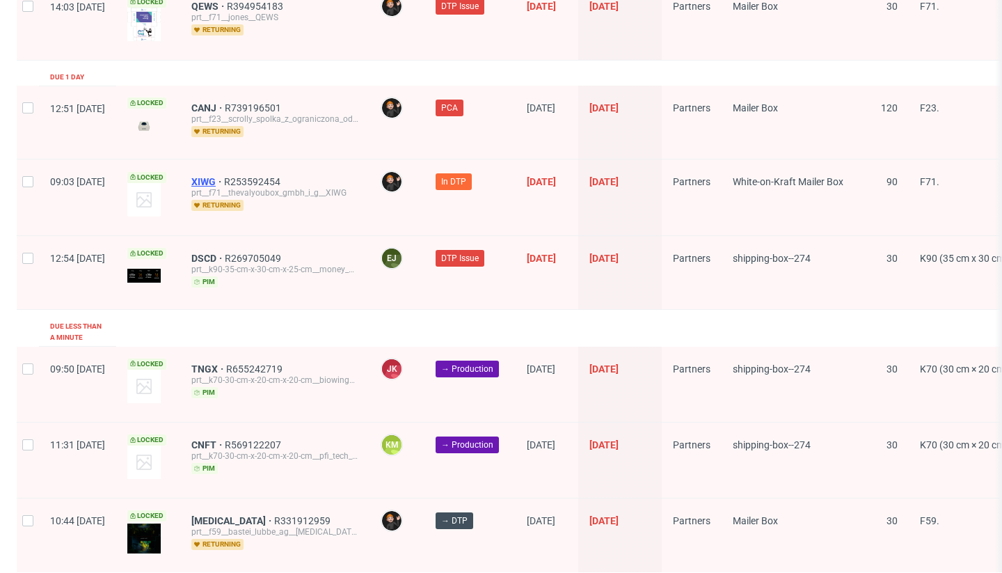
click at [224, 176] on span "XIWG" at bounding box center [207, 181] width 33 height 11
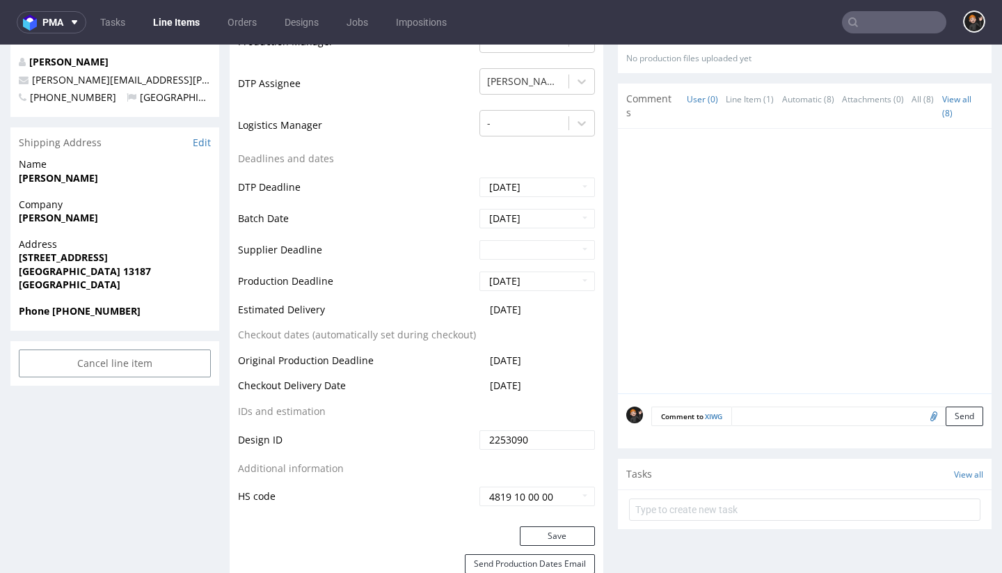
scroll to position [920, 0]
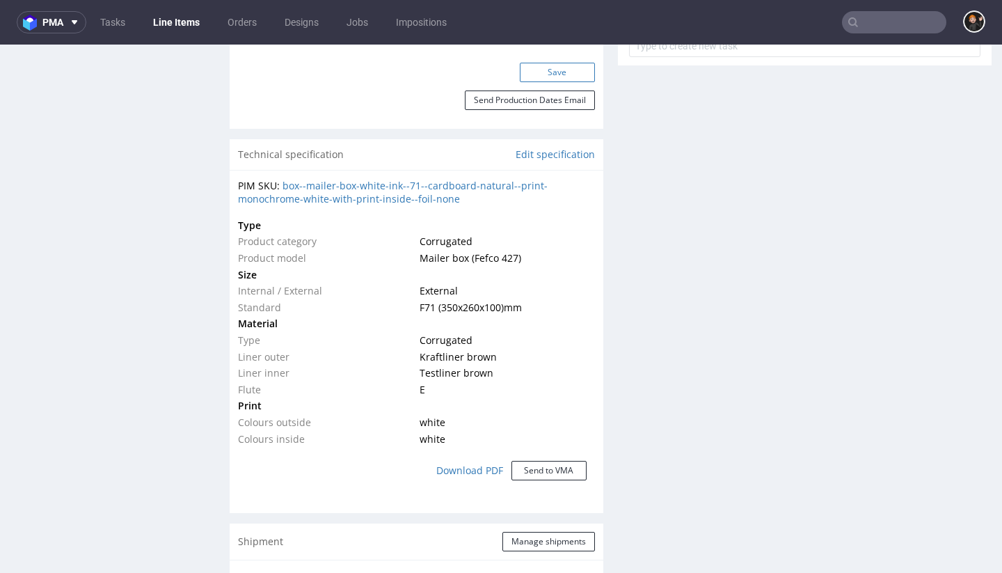
click at [545, 82] on button "Save" at bounding box center [557, 72] width 75 height 19
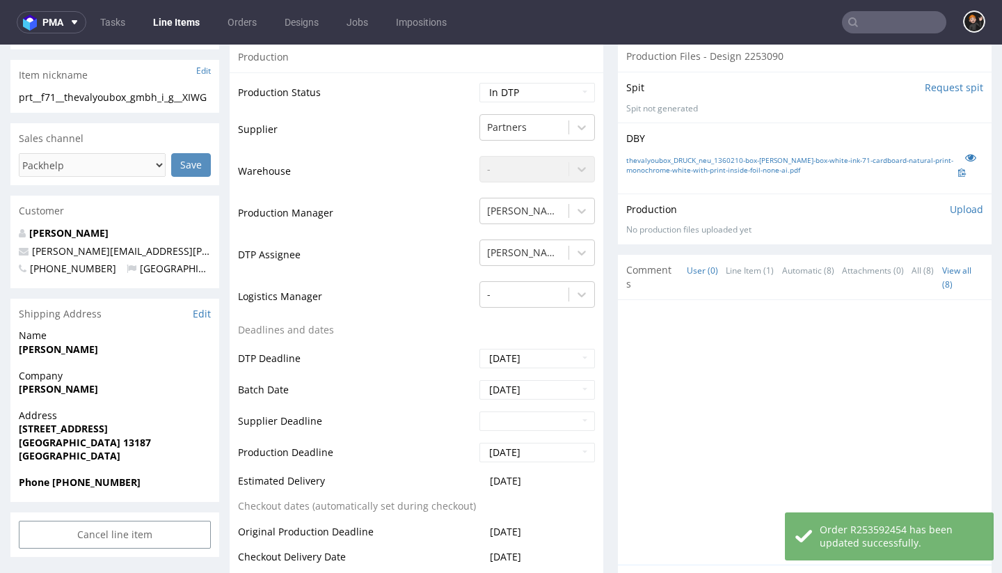
scroll to position [0, 0]
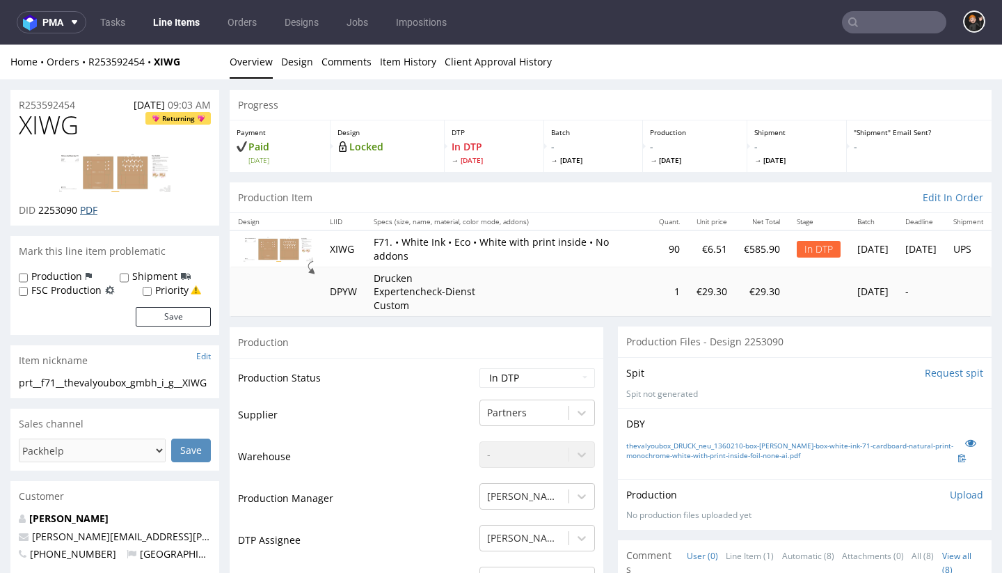
click at [86, 205] on link "PDF" at bounding box center [88, 209] width 17 height 13
select select "dtp_ca_needed"
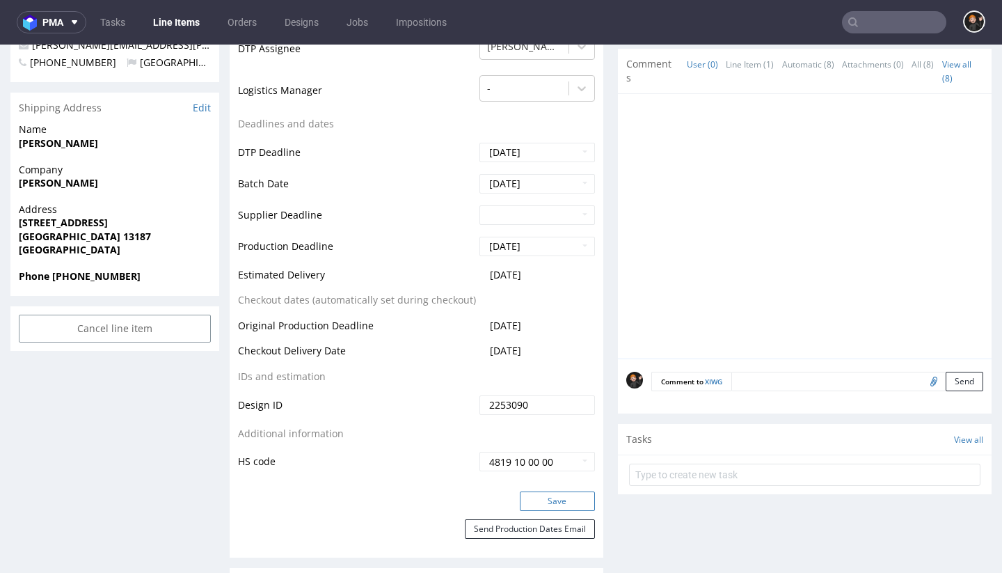
click at [552, 502] on button "Save" at bounding box center [557, 500] width 75 height 19
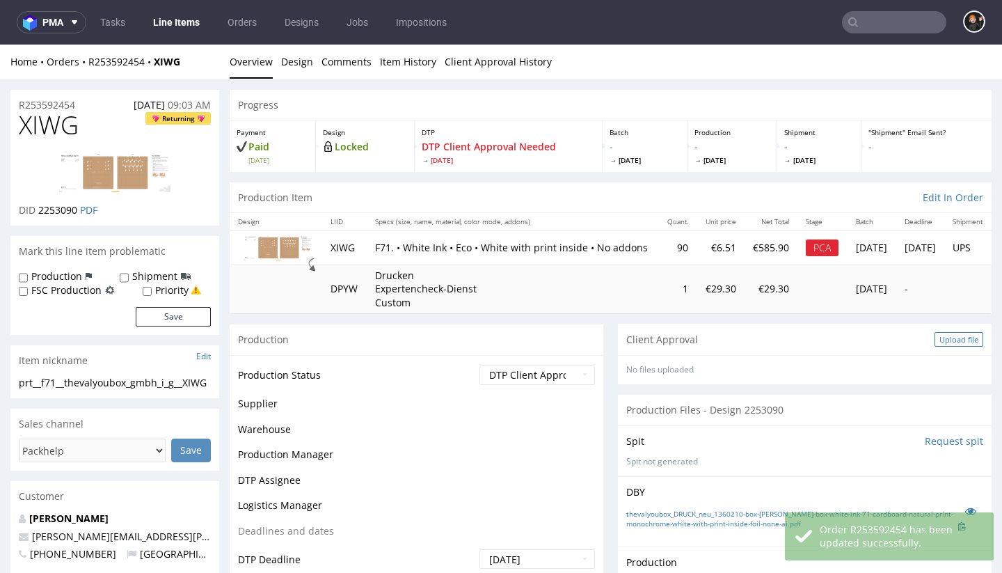
scroll to position [0, 0]
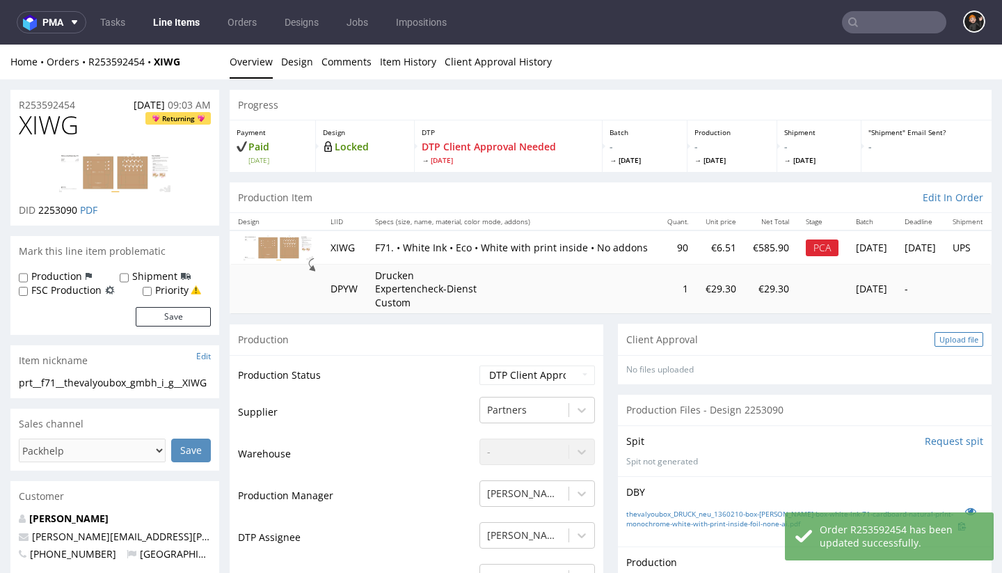
click at [934, 337] on div "Upload file" at bounding box center [958, 339] width 49 height 15
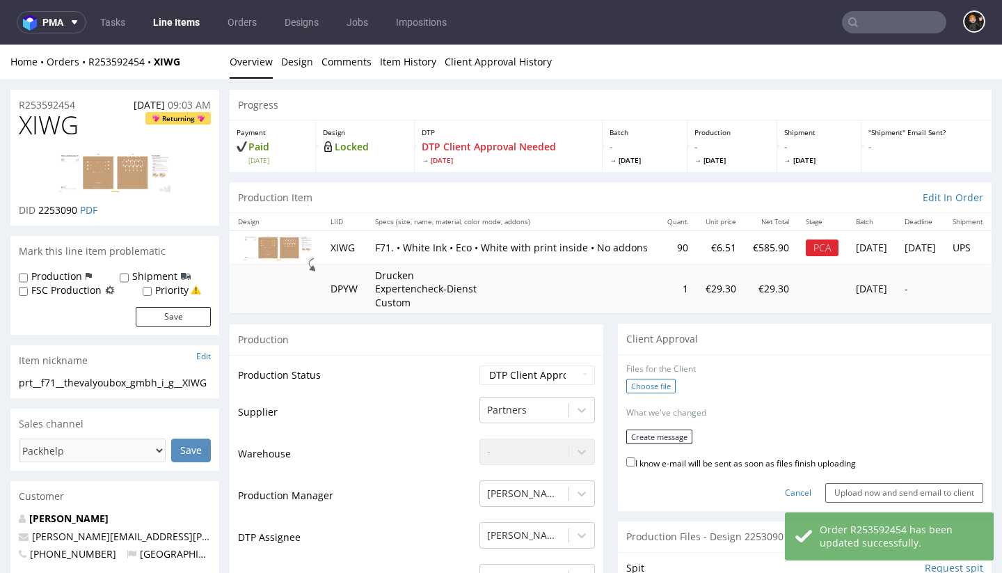
click at [651, 385] on label "Choose file" at bounding box center [650, 385] width 49 height 15
click at [0, 45] on input "Choose file" at bounding box center [0, 45] width 0 height 0
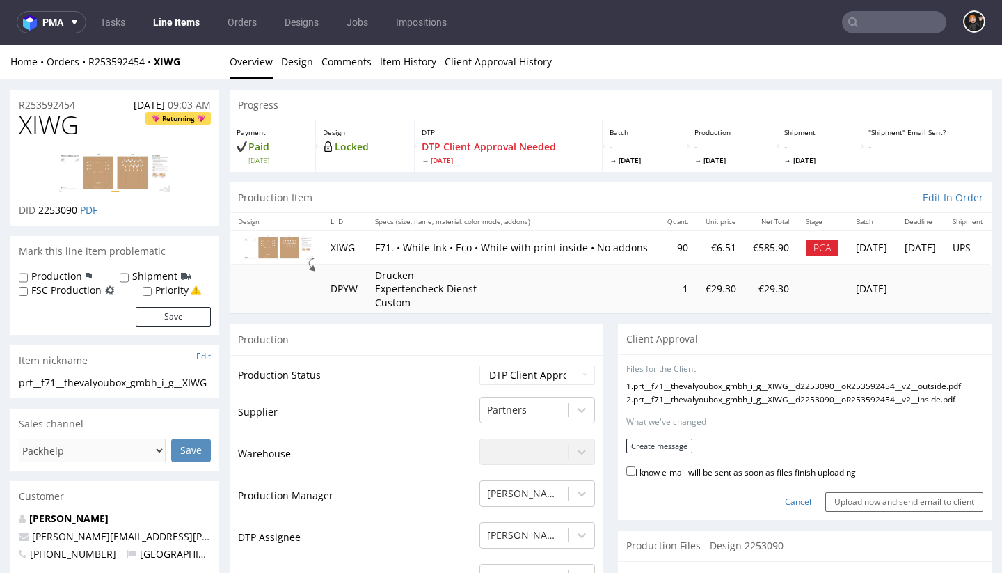
click at [746, 463] on label "I know e-mail will be sent as soon as files finish uploading" at bounding box center [741, 470] width 230 height 15
click at [635, 466] on input "I know e-mail will be sent as soon as files finish uploading" at bounding box center [630, 470] width 9 height 9
checkbox input "true"
click at [657, 454] on form "Files for the Client 1 . prt__f71__thevalyoubox_gmbh_i_g__XIWG__d2253090__oR253…" at bounding box center [804, 437] width 357 height 149
click at [655, 442] on button "Create message" at bounding box center [659, 445] width 66 height 15
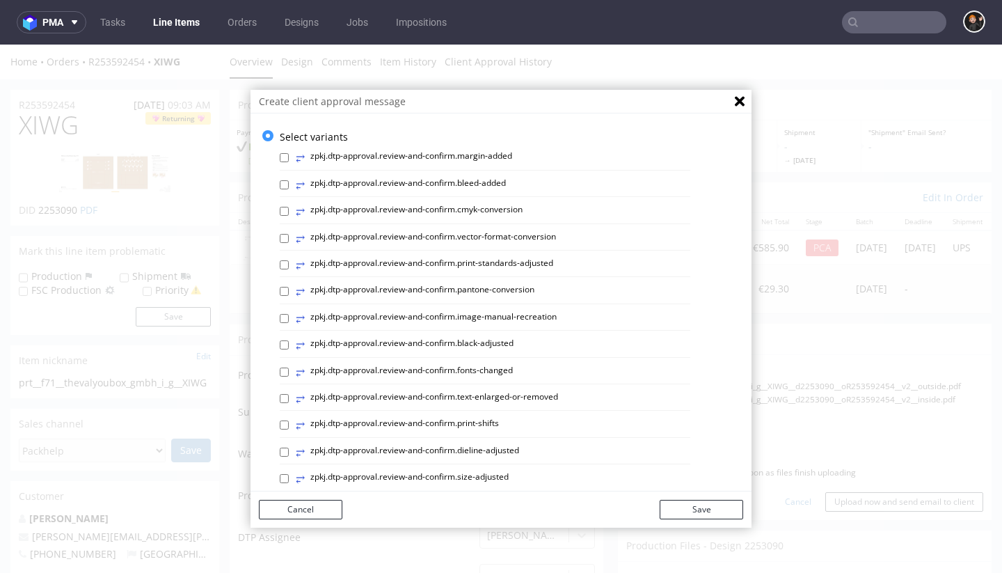
click at [516, 259] on label "⥂ zpkj.dtp-approval.review-and-confirm.print-standards-adjusted" at bounding box center [424, 264] width 257 height 15
click at [289, 260] on input "⥂ zpkj.dtp-approval.review-and-confirm.print-standards-adjusted" at bounding box center [284, 264] width 9 height 9
checkbox input "true"
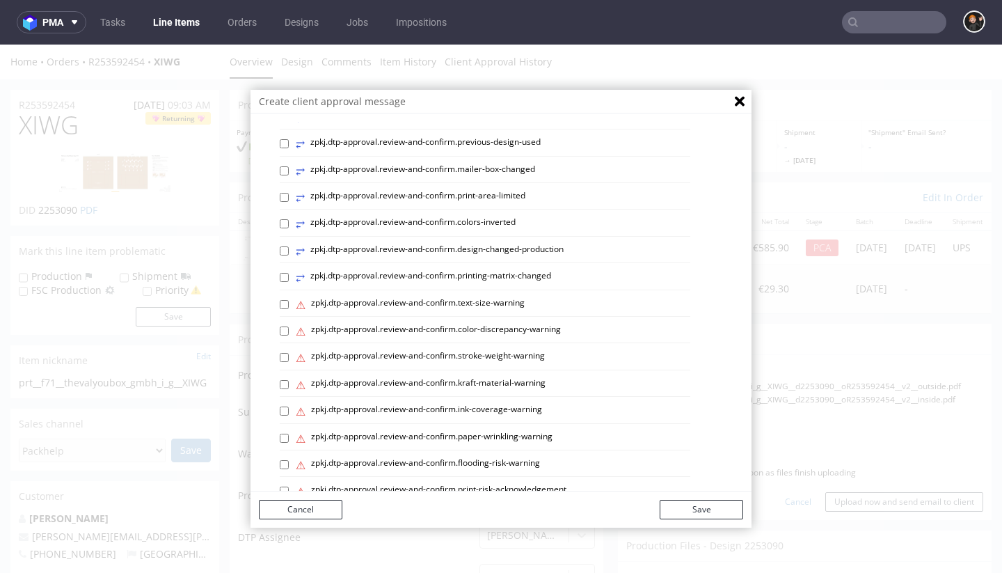
scroll to position [609, 0]
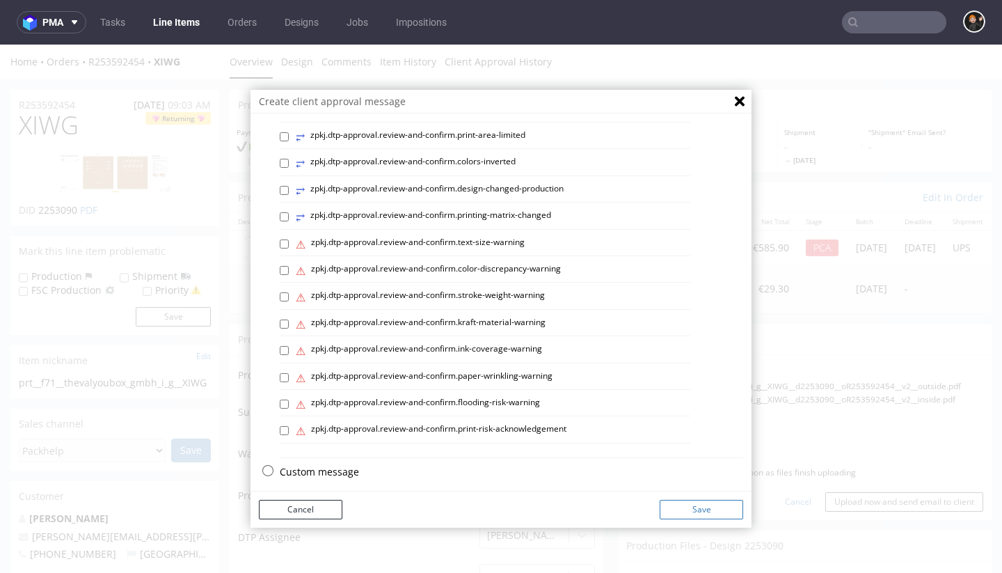
click at [685, 511] on button "Save" at bounding box center [700, 508] width 83 height 19
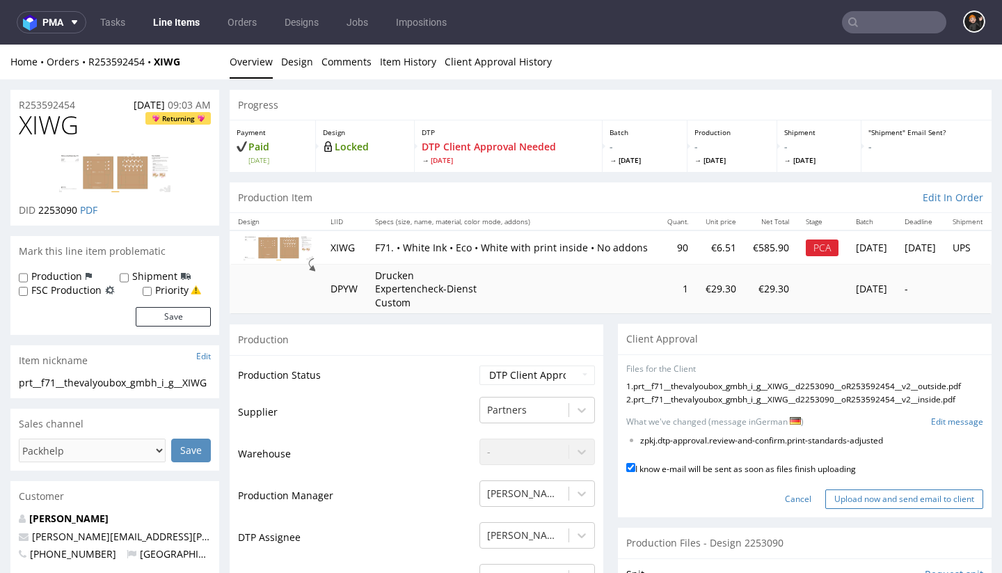
click at [874, 495] on input "Upload now and send email to client" at bounding box center [904, 498] width 158 height 19
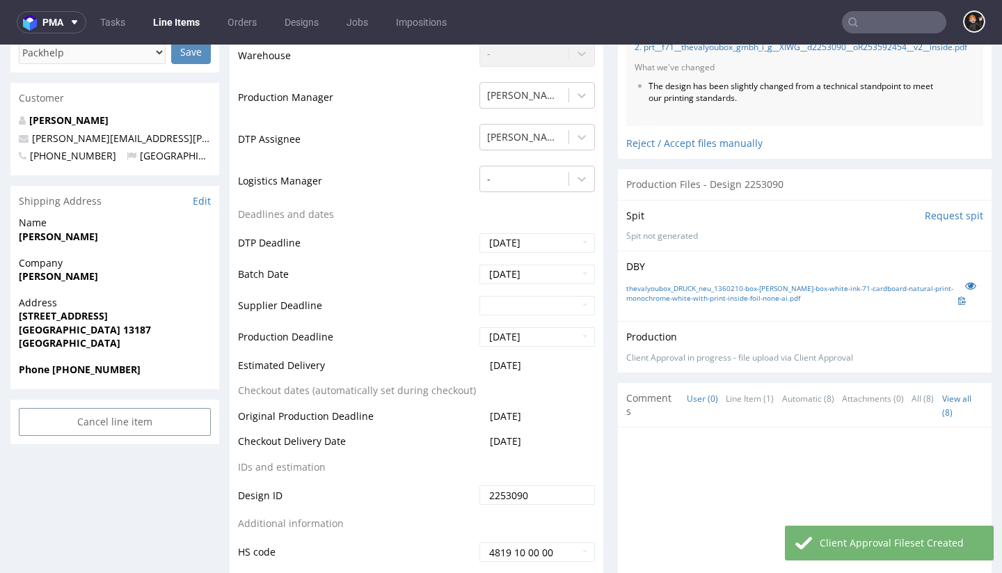
scroll to position [518, 0]
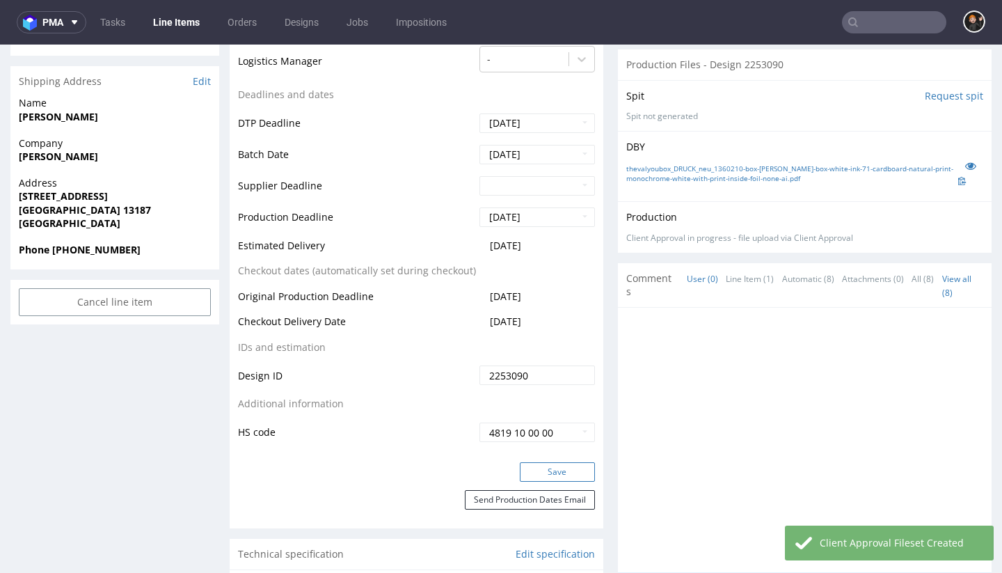
click at [529, 467] on button "Save" at bounding box center [557, 471] width 75 height 19
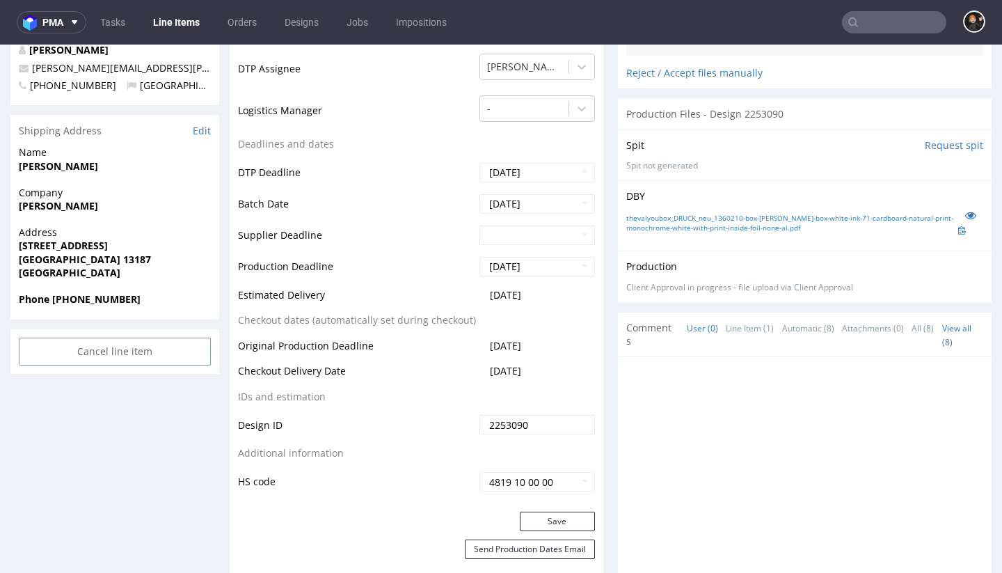
scroll to position [0, 0]
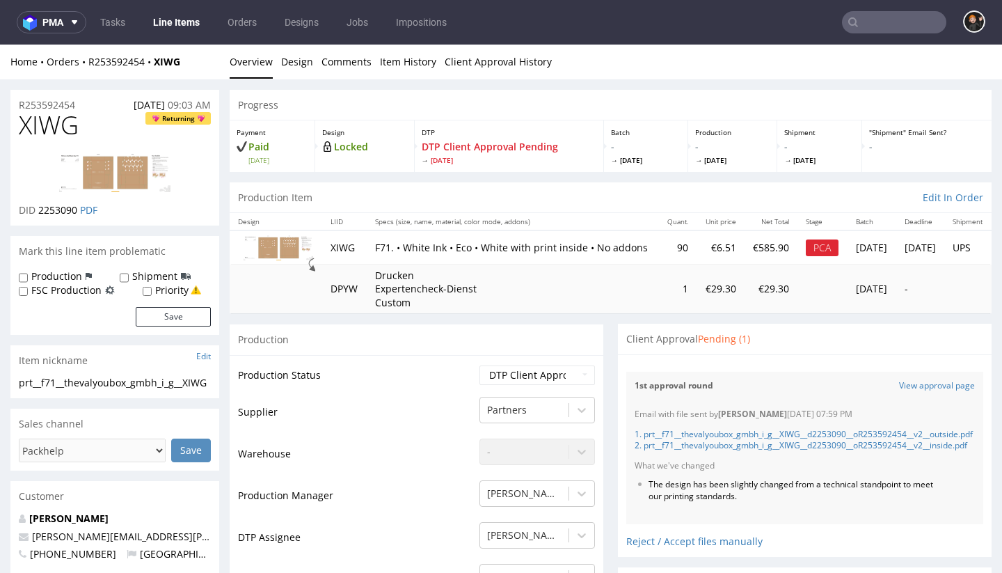
click at [193, 16] on link "Line Items" at bounding box center [176, 22] width 63 height 22
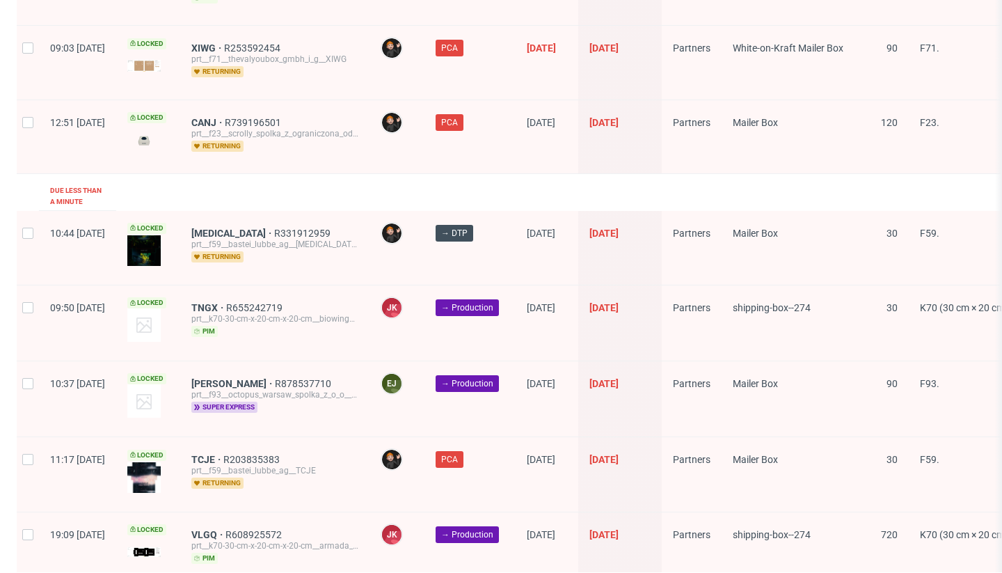
scroll to position [2206, 0]
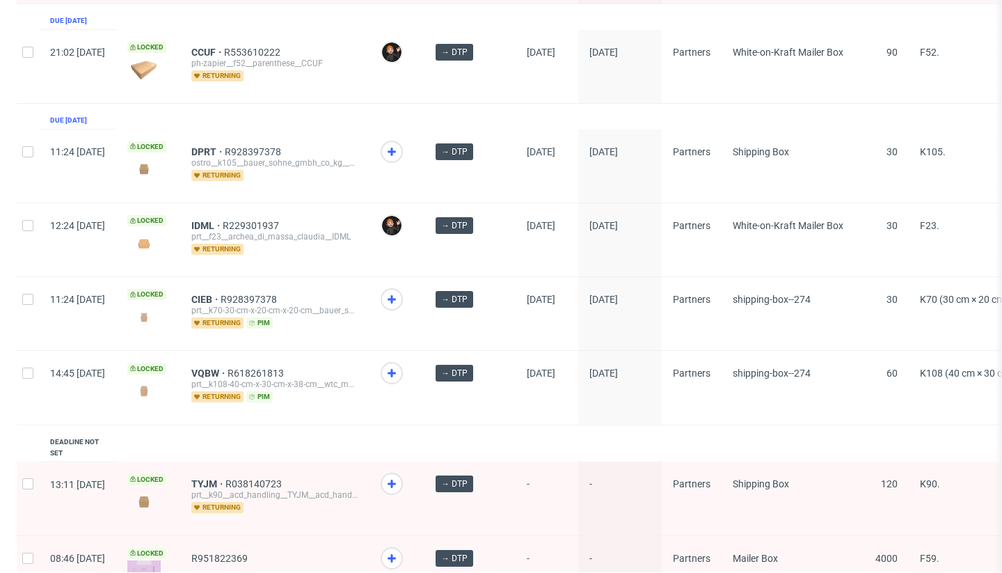
scroll to position [1903, 0]
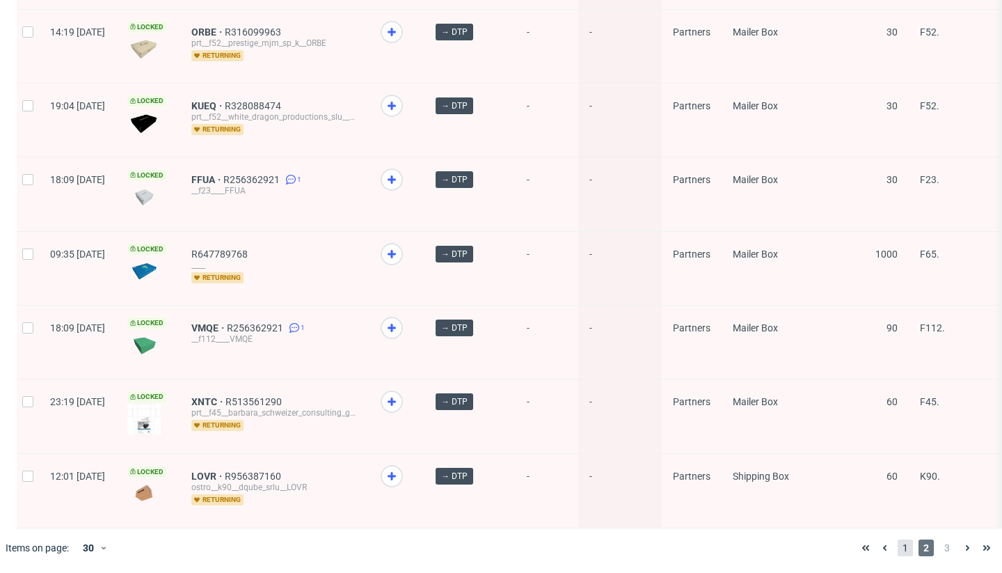
click at [897, 548] on span "1" at bounding box center [904, 547] width 15 height 17
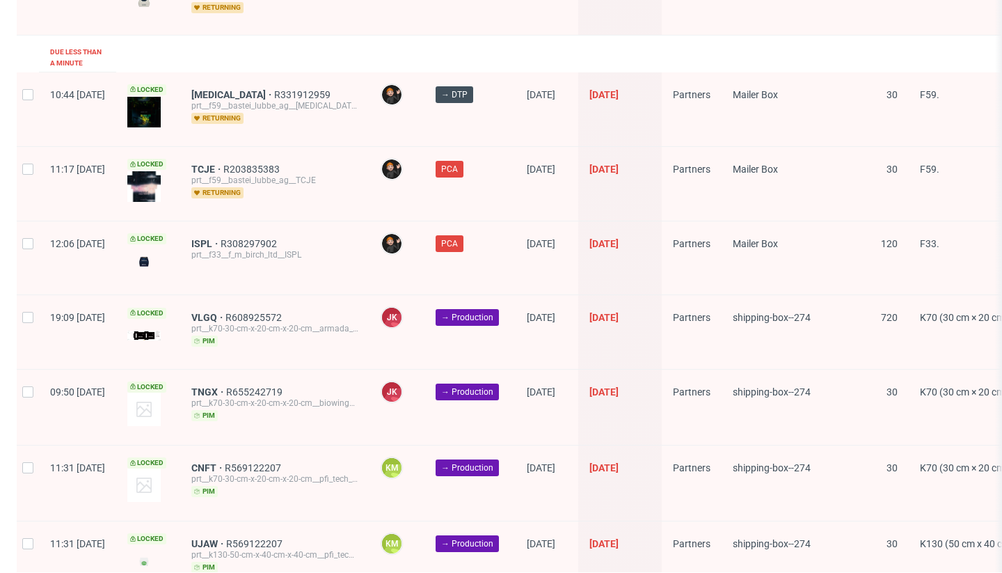
scroll to position [1918, 0]
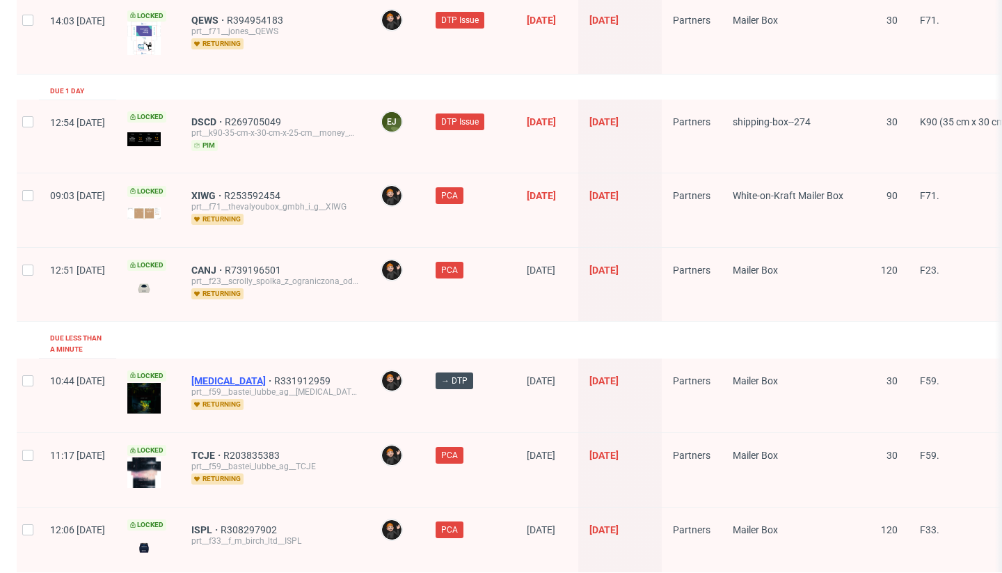
click at [243, 375] on span "[MEDICAL_DATA]" at bounding box center [232, 380] width 83 height 11
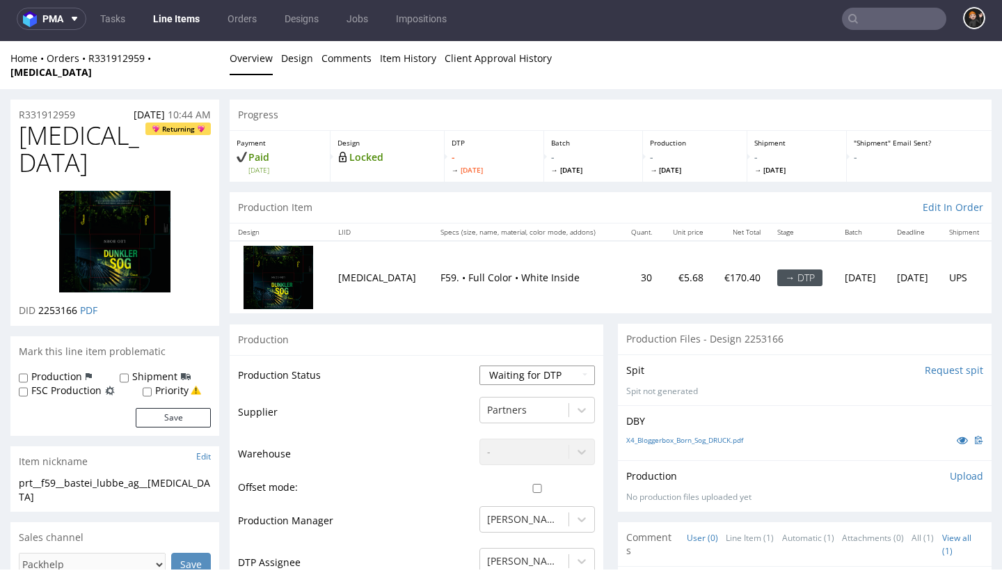
select select "dtp_in_process"
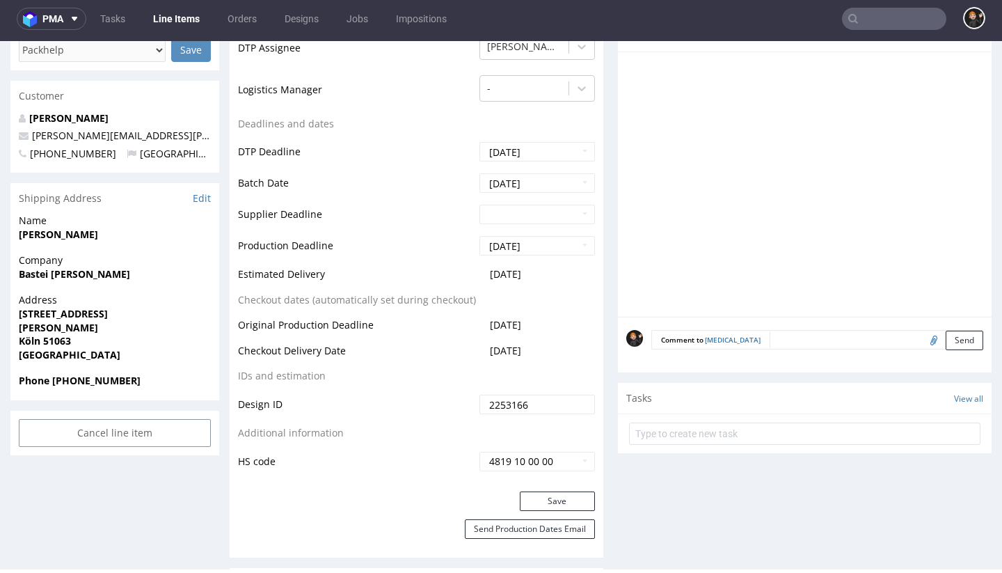
scroll to position [680, 0]
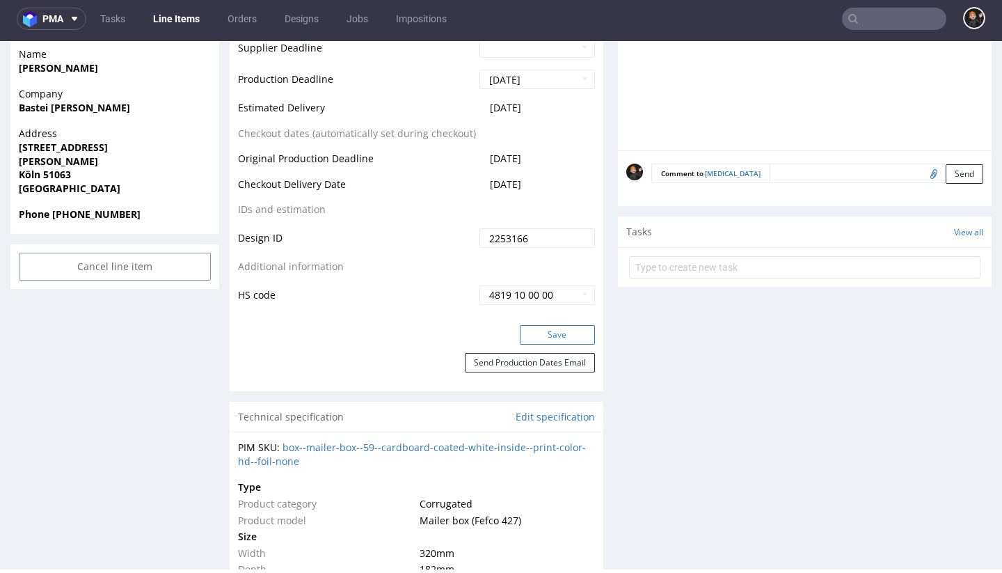
click at [548, 325] on button "Save" at bounding box center [557, 334] width 75 height 19
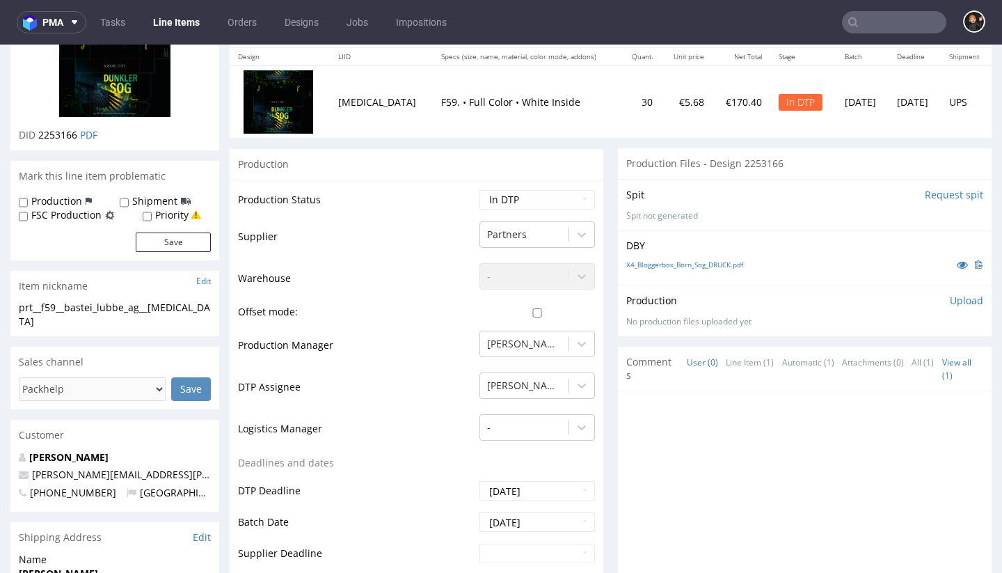
scroll to position [0, 0]
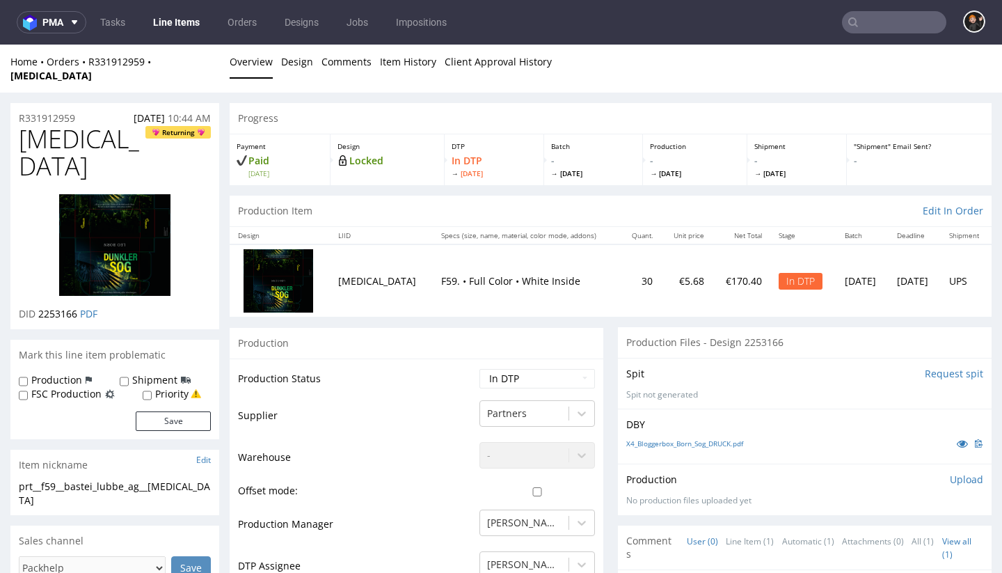
click at [39, 125] on span "[MEDICAL_DATA]" at bounding box center [82, 152] width 127 height 55
click at [40, 125] on span "[MEDICAL_DATA]" at bounding box center [82, 152] width 127 height 55
copy span "[MEDICAL_DATA]"
click at [90, 307] on link "PDF" at bounding box center [88, 313] width 17 height 13
click at [950, 472] on p "Upload" at bounding box center [966, 479] width 33 height 14
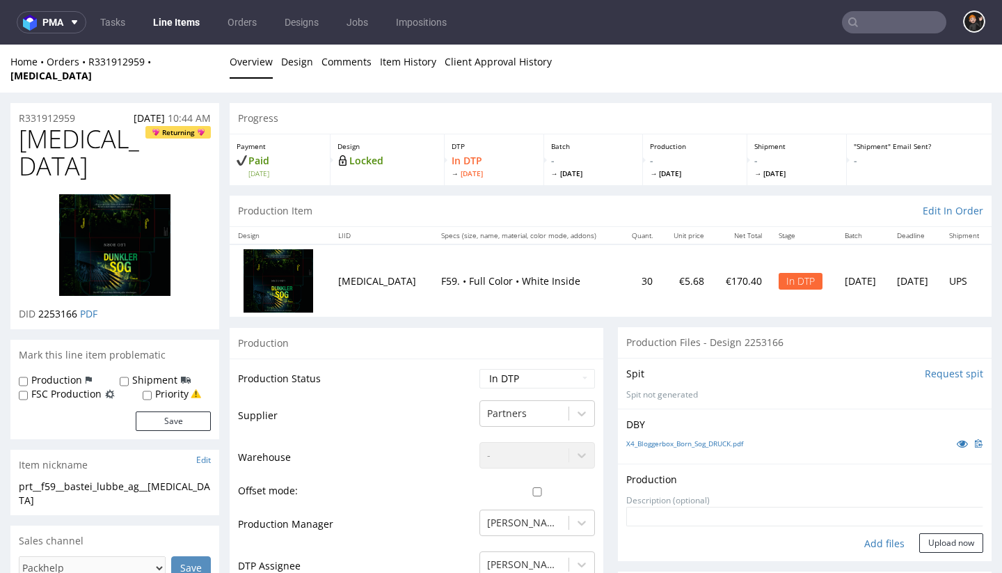
click at [874, 533] on div "Add files" at bounding box center [884, 543] width 70 height 21
type input "C:\fakepath\prt__f59__bastei_lubbe_ag__[MEDICAL_DATA]__d2253166__oR331912959__v…"
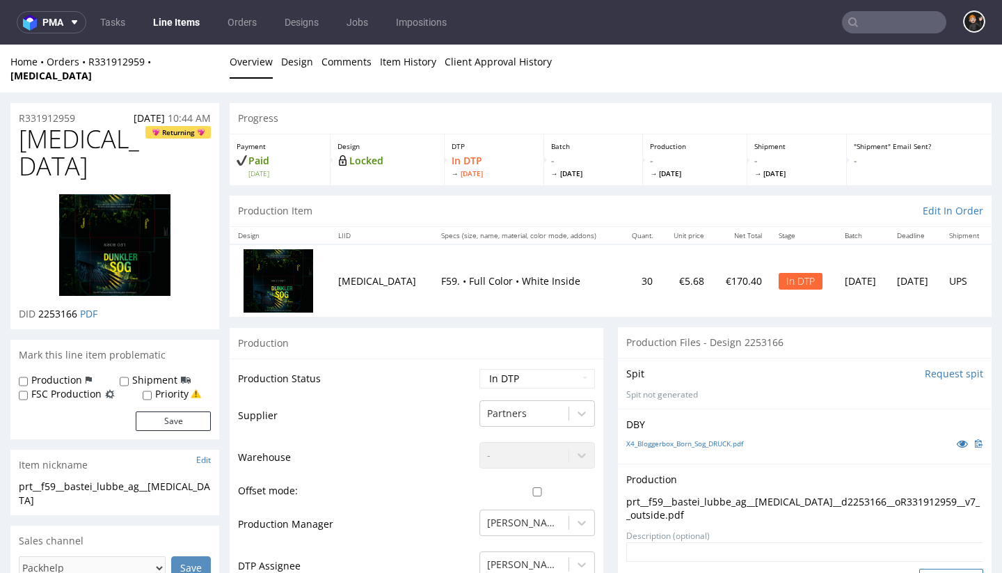
click at [920, 568] on button "Upload now" at bounding box center [951, 577] width 64 height 19
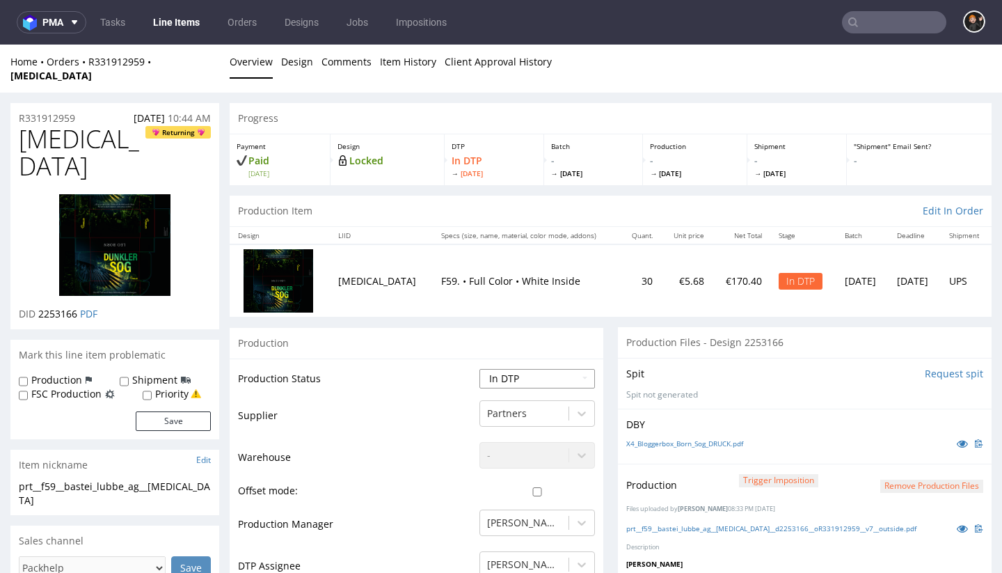
select select "dtp_production_ready"
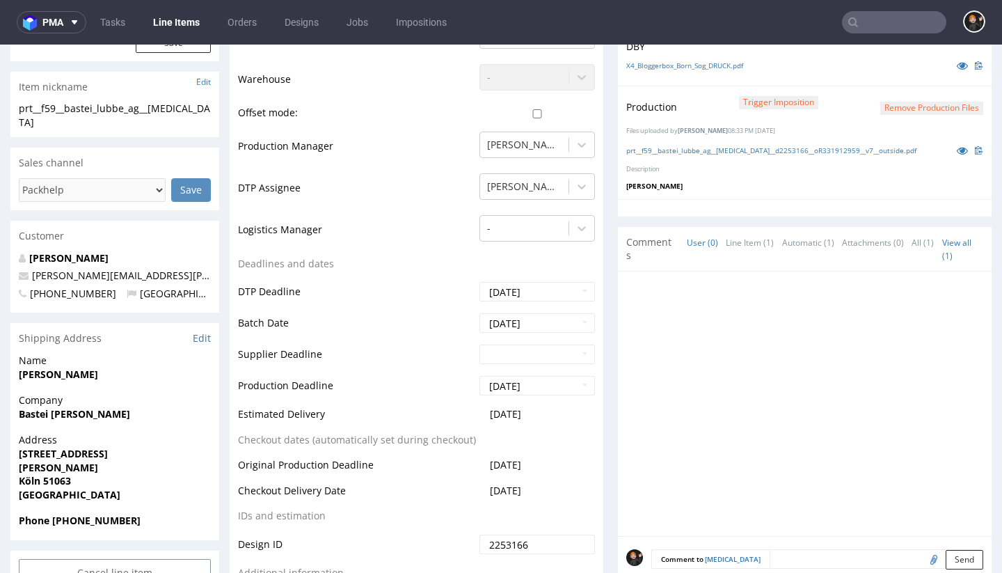
scroll to position [655, 0]
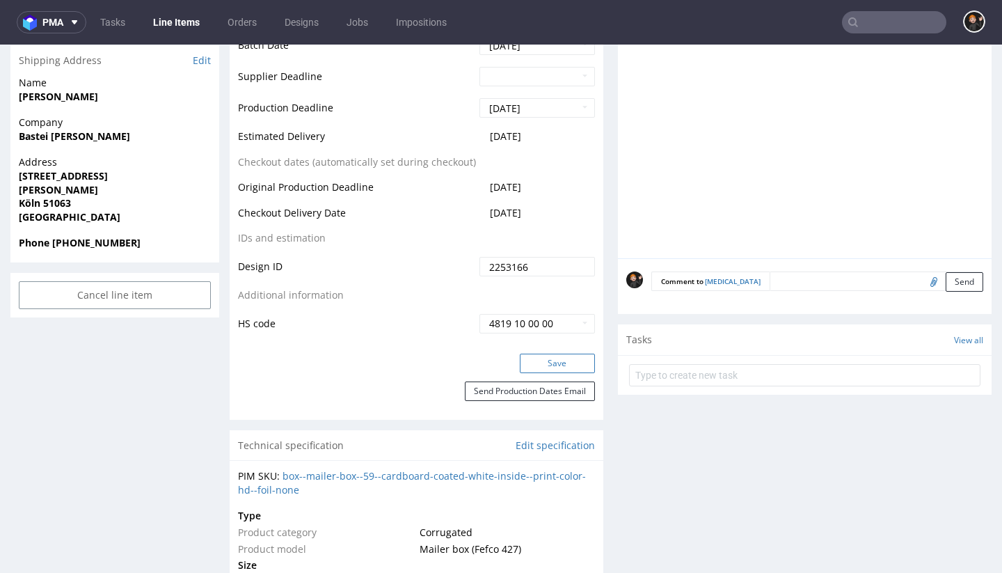
click at [559, 353] on button "Save" at bounding box center [557, 362] width 75 height 19
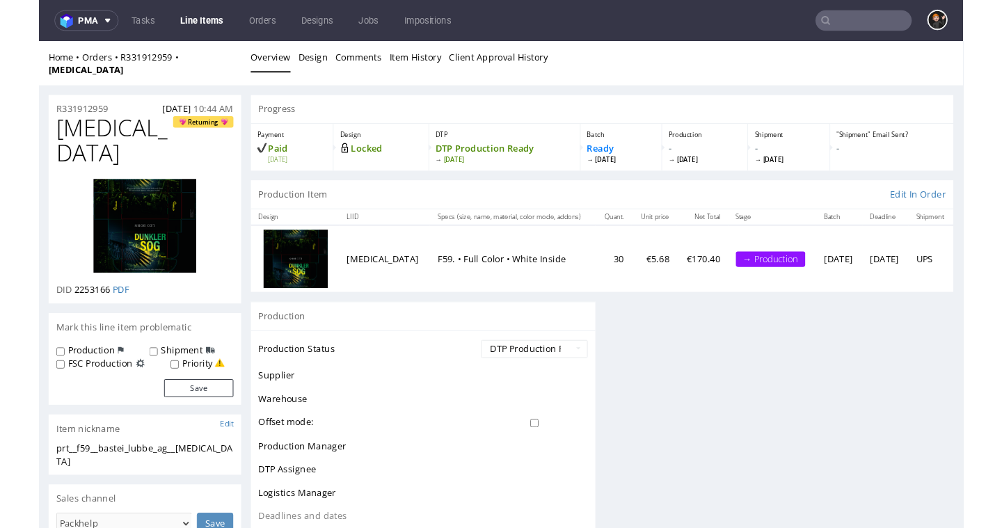
scroll to position [0, 0]
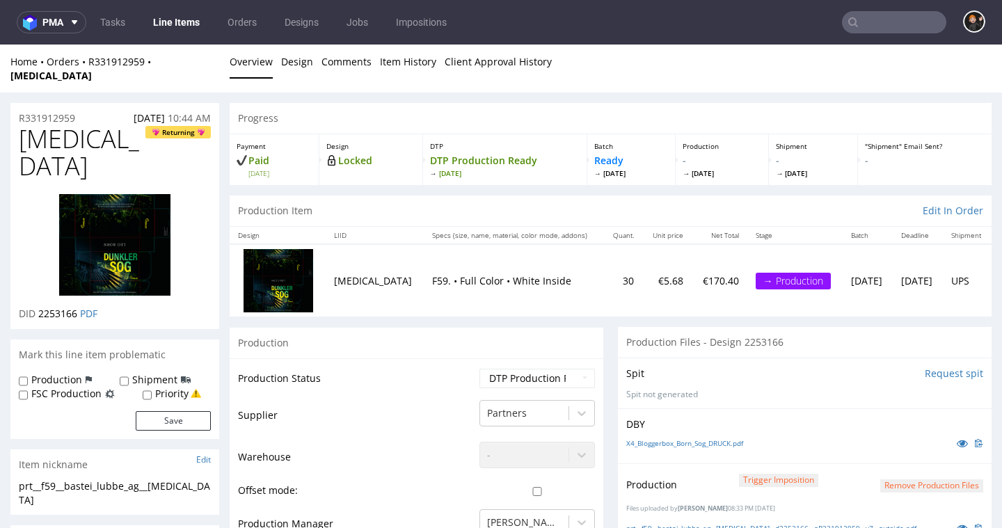
click at [697, 56] on ul "Overview Design Comments Item History Client Approval History" at bounding box center [611, 68] width 762 height 27
